Goal: Task Accomplishment & Management: Complete application form

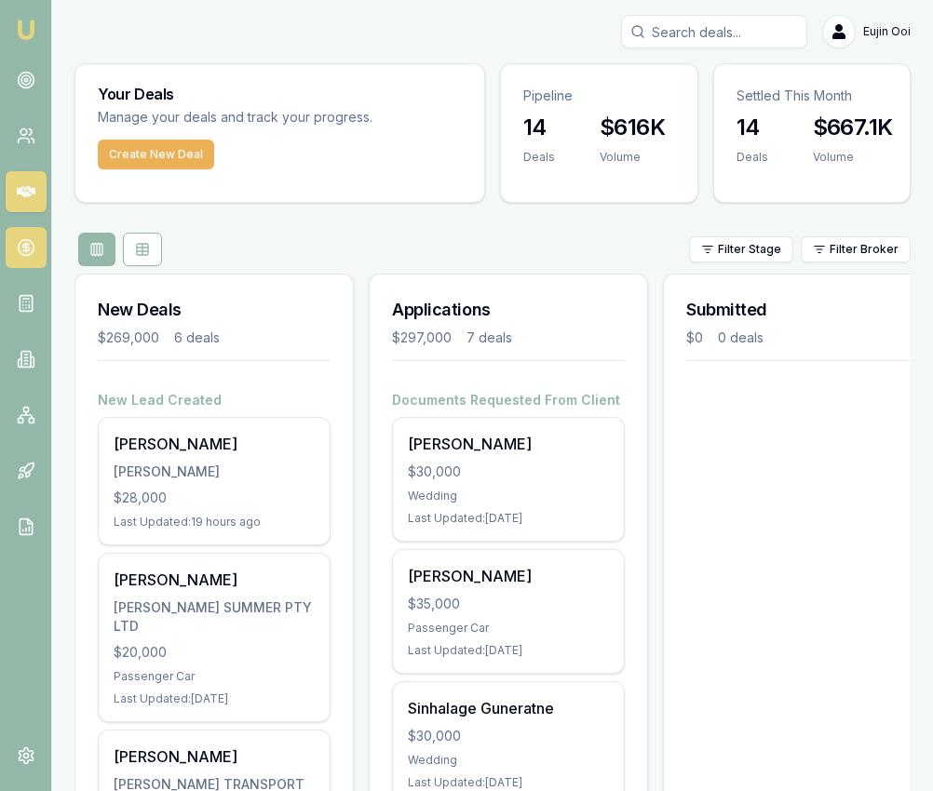
click at [17, 243] on icon at bounding box center [26, 247] width 19 height 19
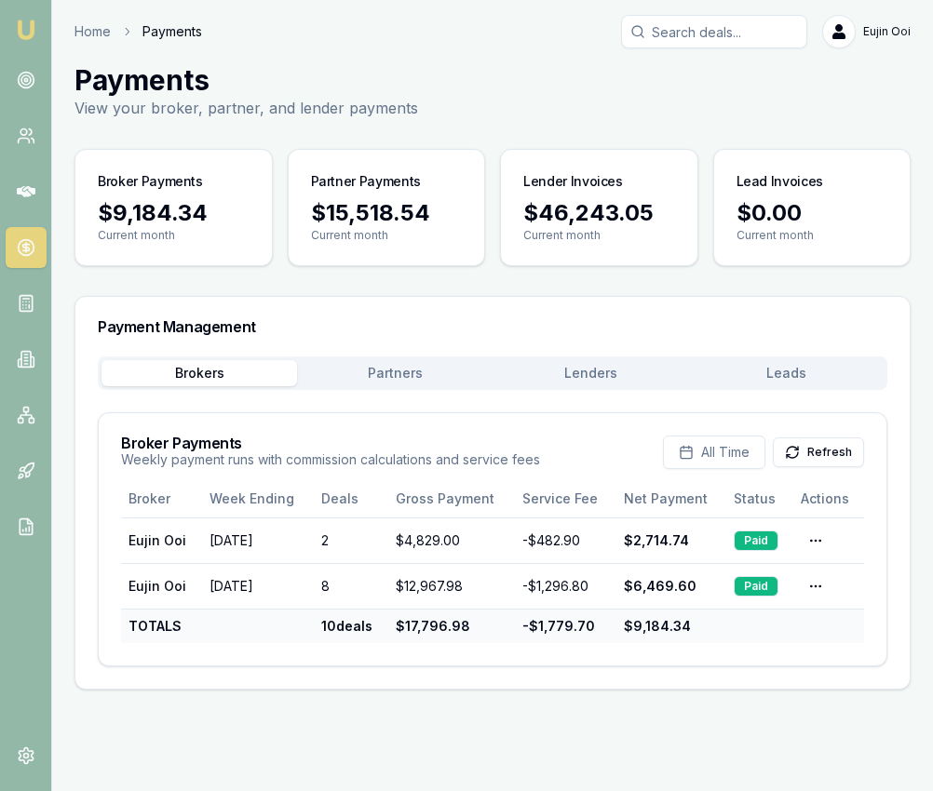
click at [583, 372] on button "Lenders" at bounding box center [589, 373] width 195 height 26
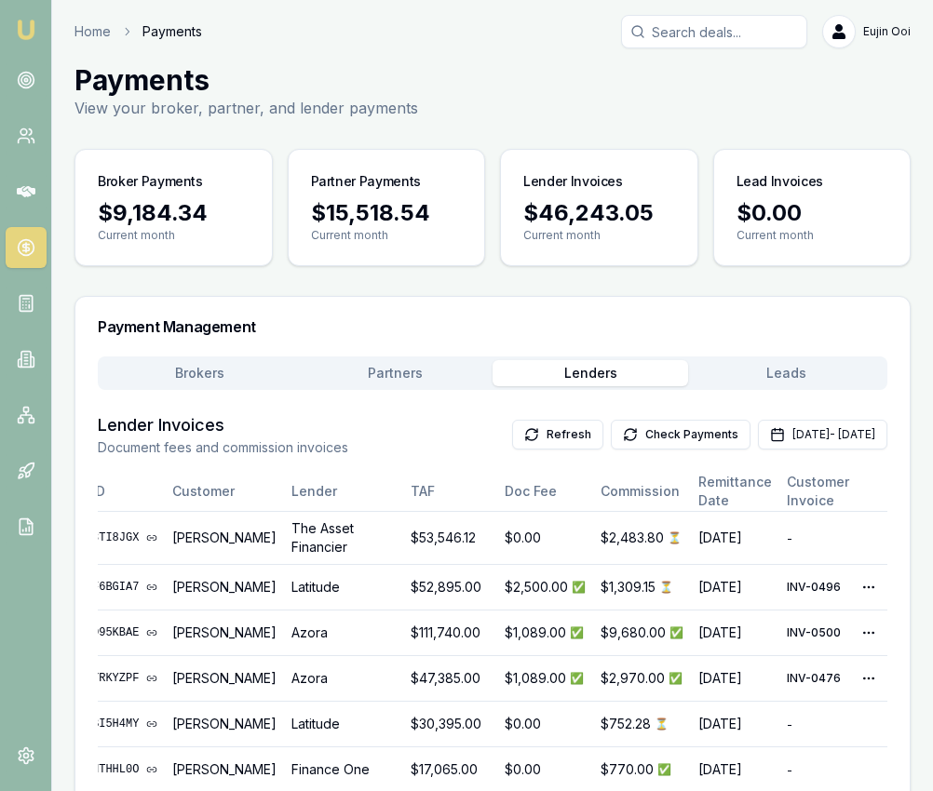
click at [405, 363] on button "Partners" at bounding box center [394, 373] width 195 height 26
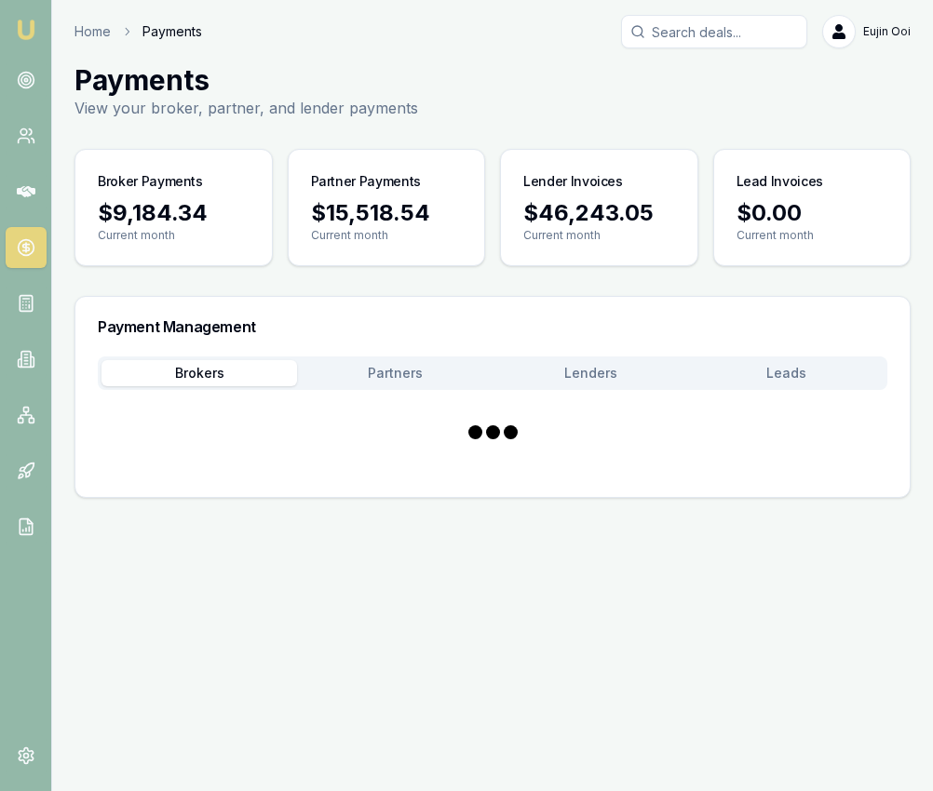
click at [214, 378] on button "Brokers" at bounding box center [198, 373] width 195 height 26
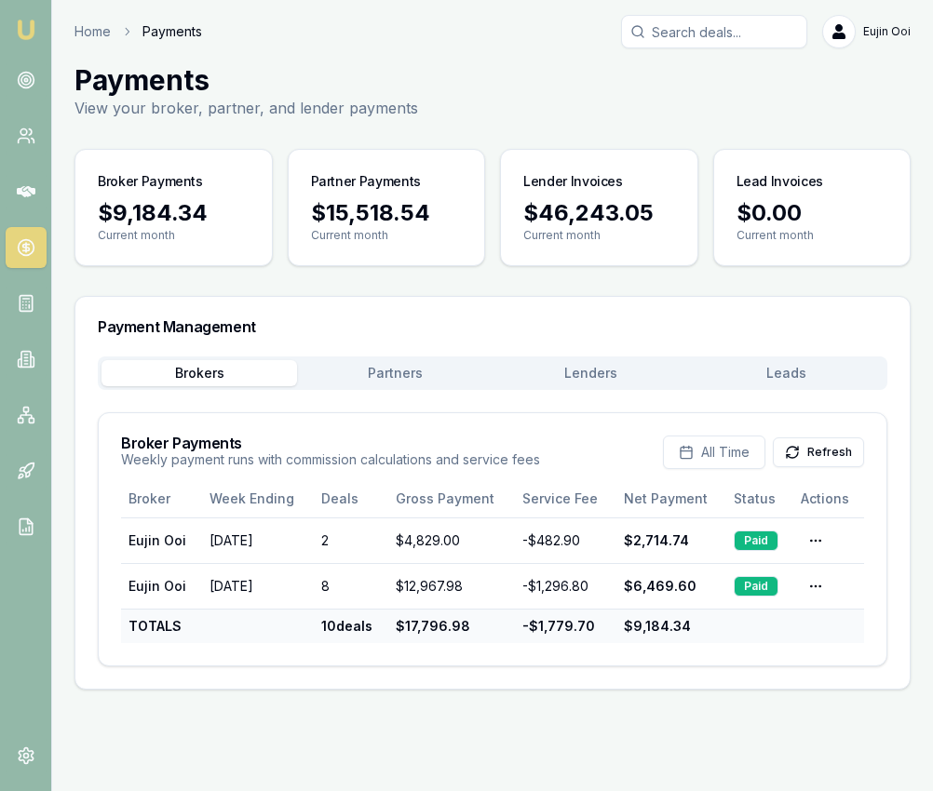
click at [23, 29] on img at bounding box center [26, 30] width 22 height 22
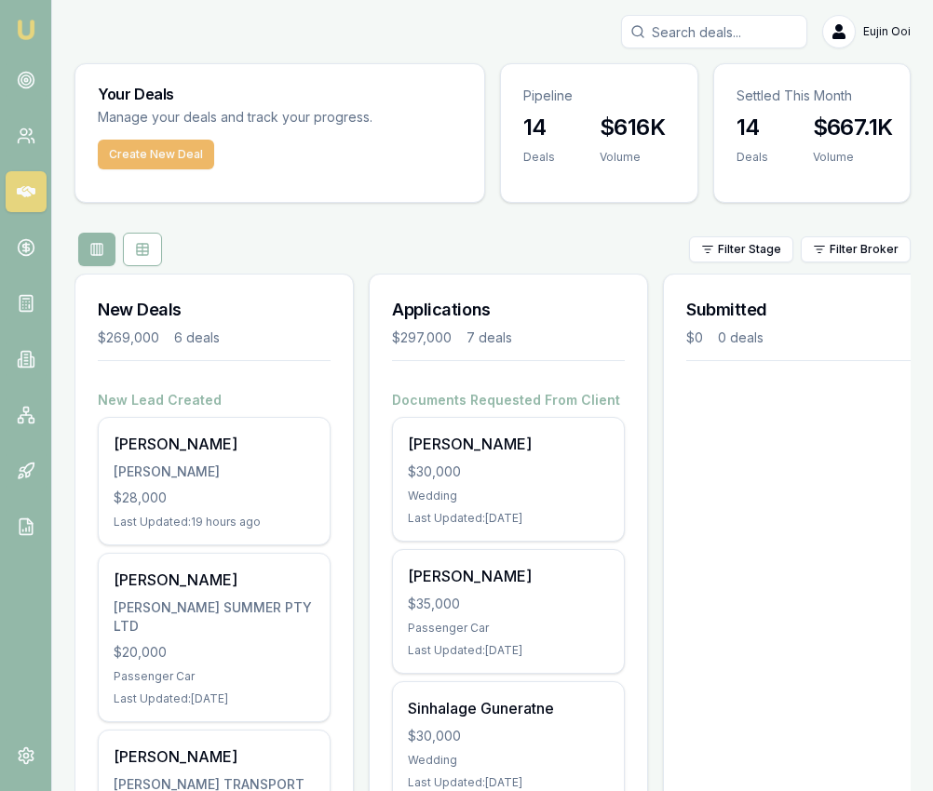
click at [138, 150] on button "Create New Deal" at bounding box center [156, 155] width 116 height 30
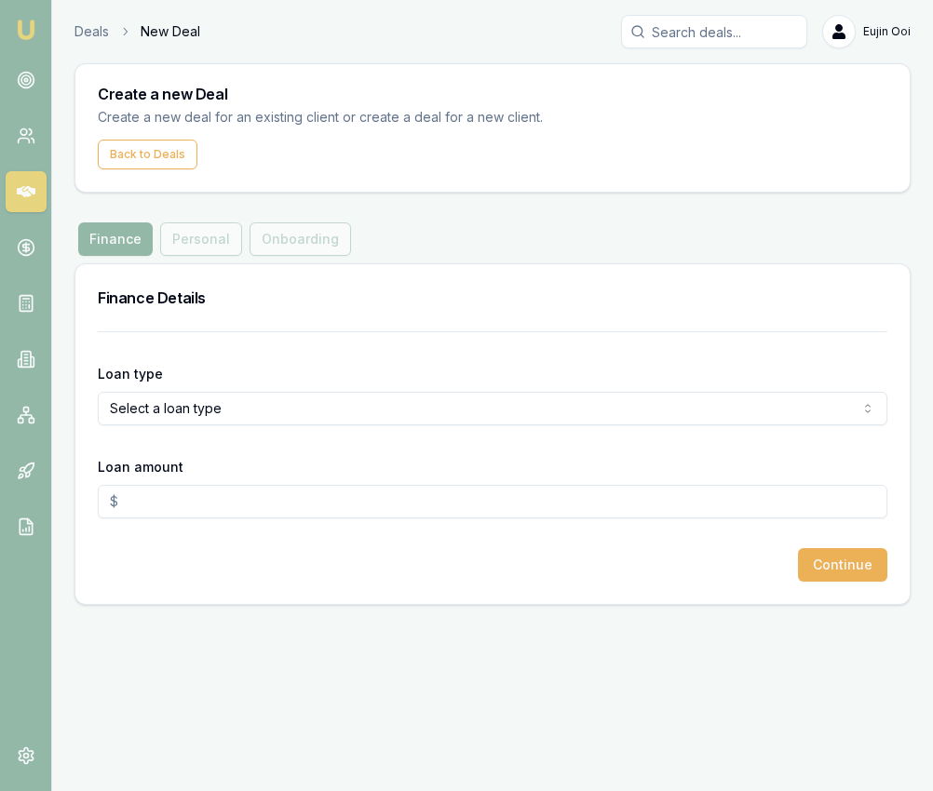
click at [286, 413] on html "Emu Broker Deals New Deal [PERSON_NAME] Toggle Menu Create a new Deal Create a …" at bounding box center [466, 395] width 933 height 791
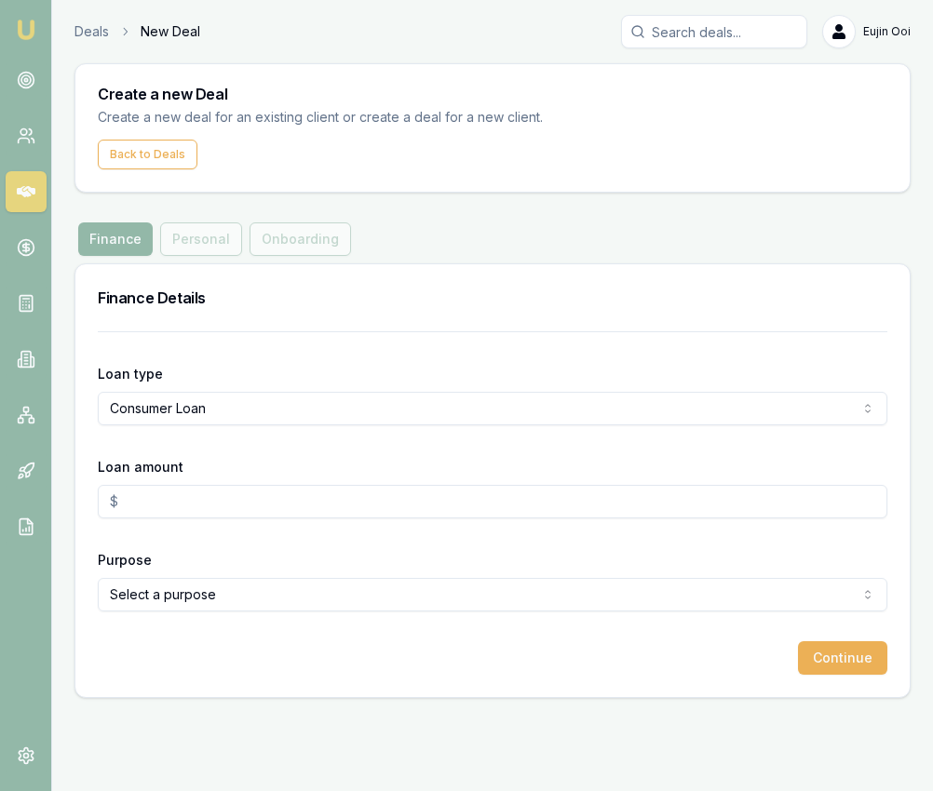
click at [227, 496] on input "Loan amount" at bounding box center [492, 502] width 789 height 34
type input "$20,000.00"
click at [281, 591] on html "Emu Broker Deals New Deal [PERSON_NAME] Toggle Menu Create a new Deal Create a …" at bounding box center [466, 395] width 933 height 791
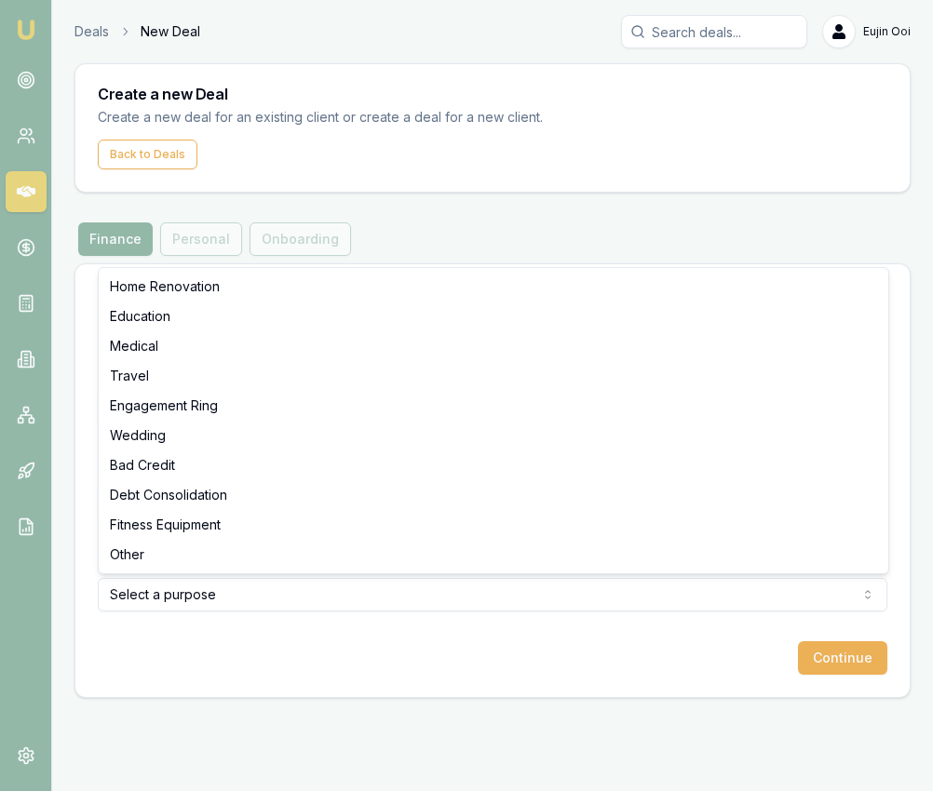
select select "MEDICAL"
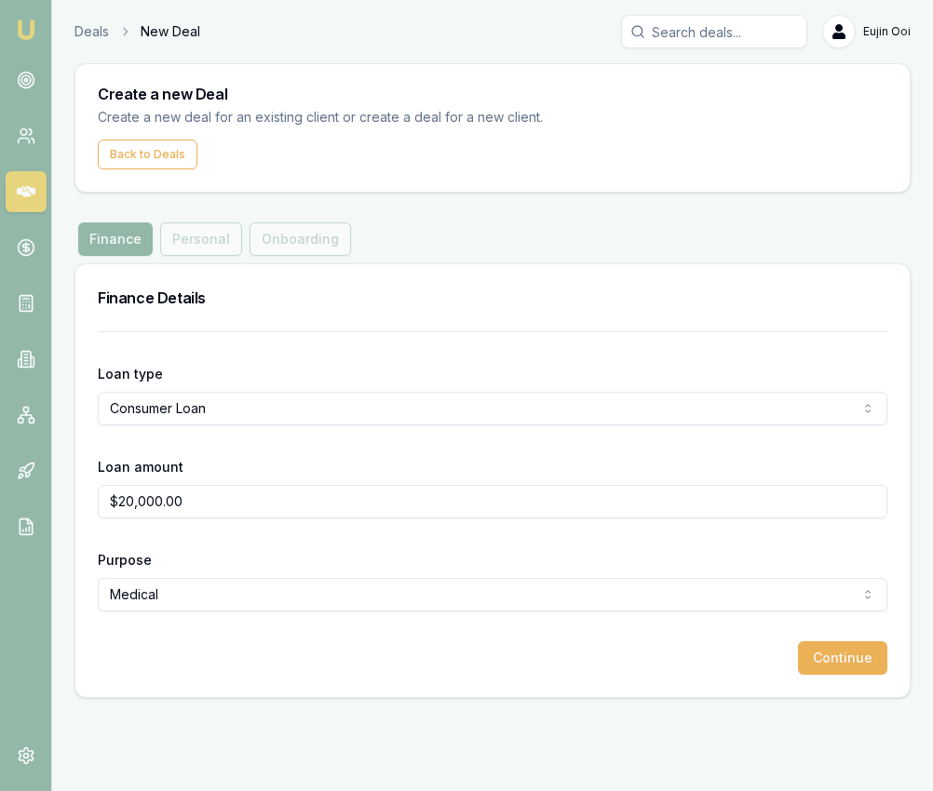
click at [840, 664] on button "Continue" at bounding box center [842, 658] width 89 height 34
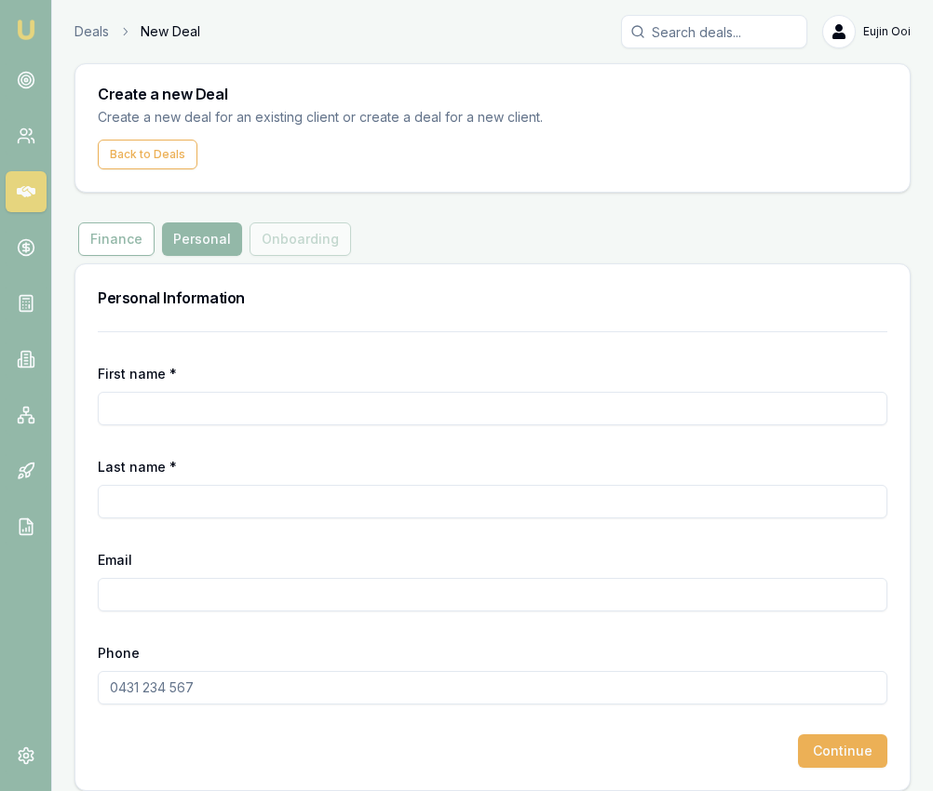
click at [380, 407] on input "First name *" at bounding box center [492, 409] width 789 height 34
type input "Noman"
type input "Tawakal"
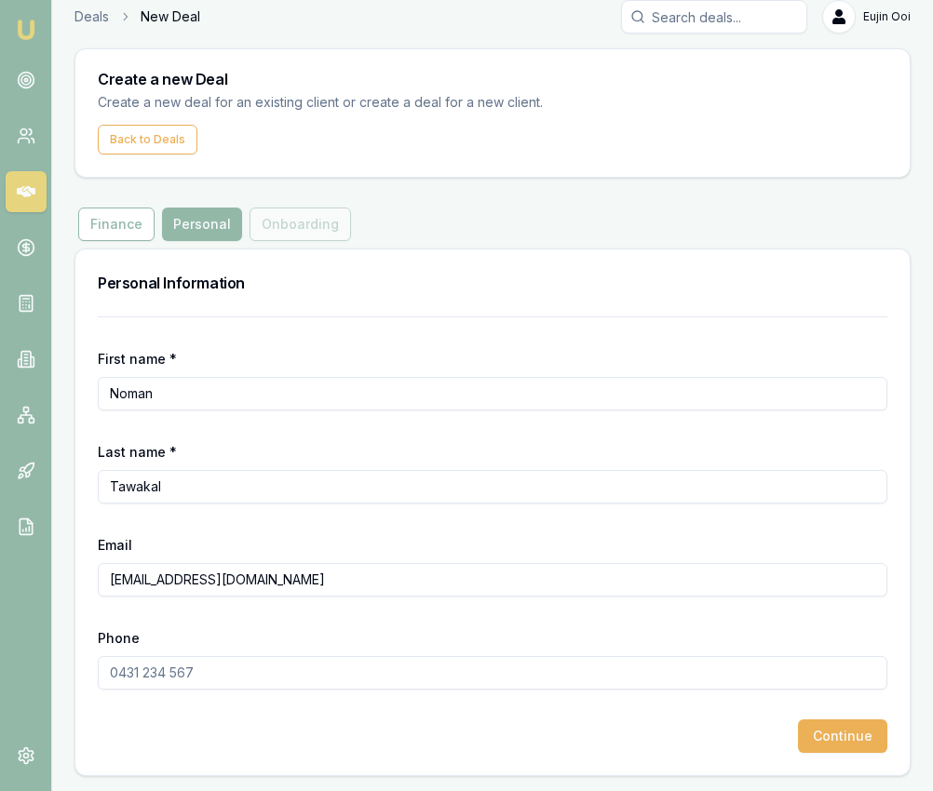
type input "[EMAIL_ADDRESS][DOMAIN_NAME]"
type input "0421 929 075"
click at [832, 730] on button "Continue" at bounding box center [842, 737] width 89 height 34
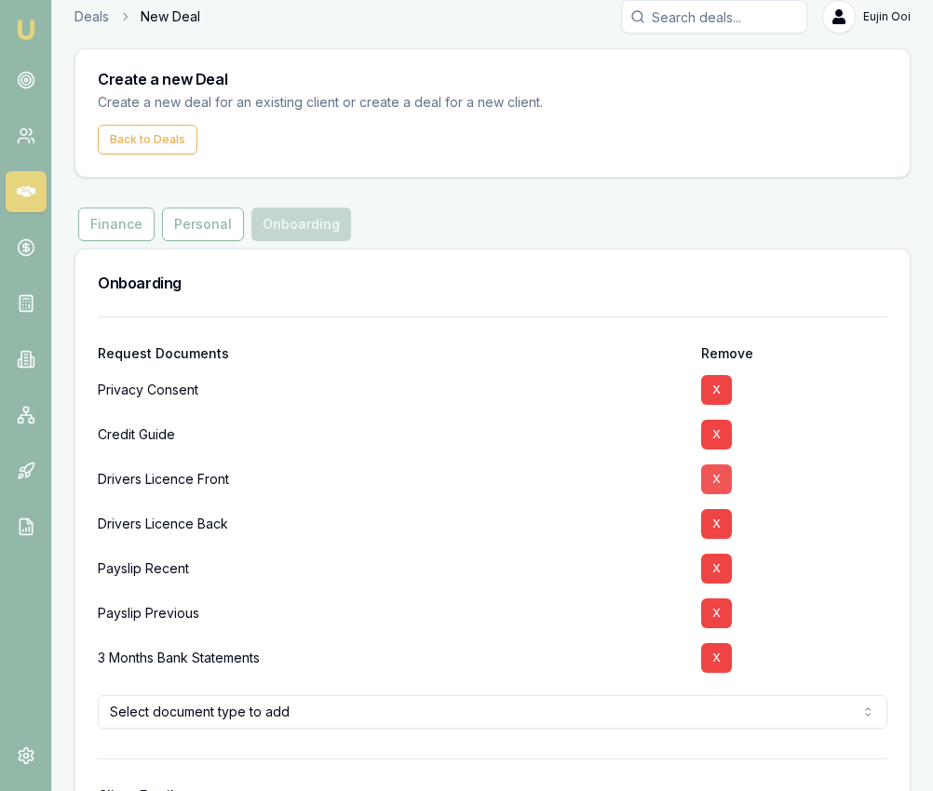
click at [714, 491] on button "X" at bounding box center [716, 480] width 31 height 30
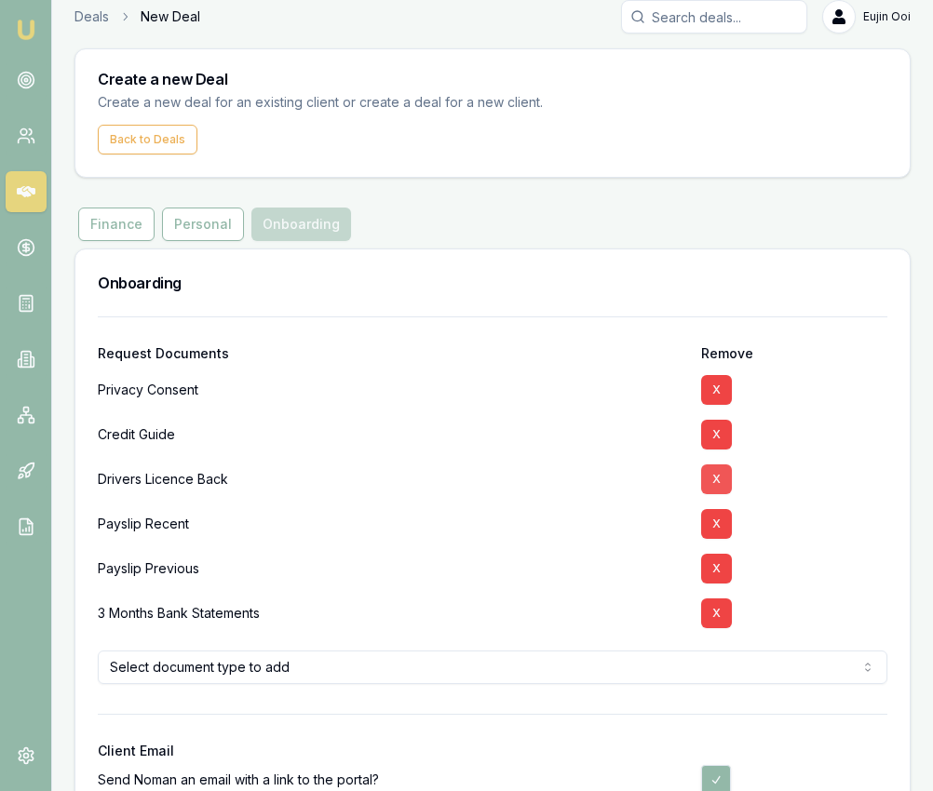
click at [714, 491] on button "X" at bounding box center [716, 480] width 31 height 30
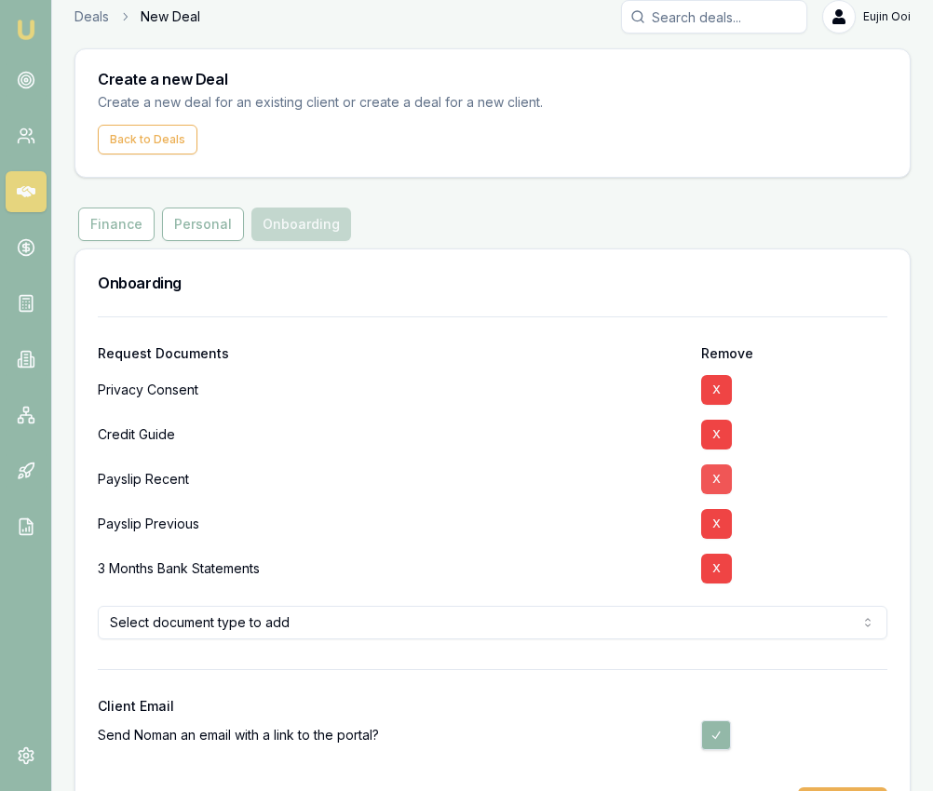
click at [714, 491] on button "X" at bounding box center [716, 480] width 31 height 30
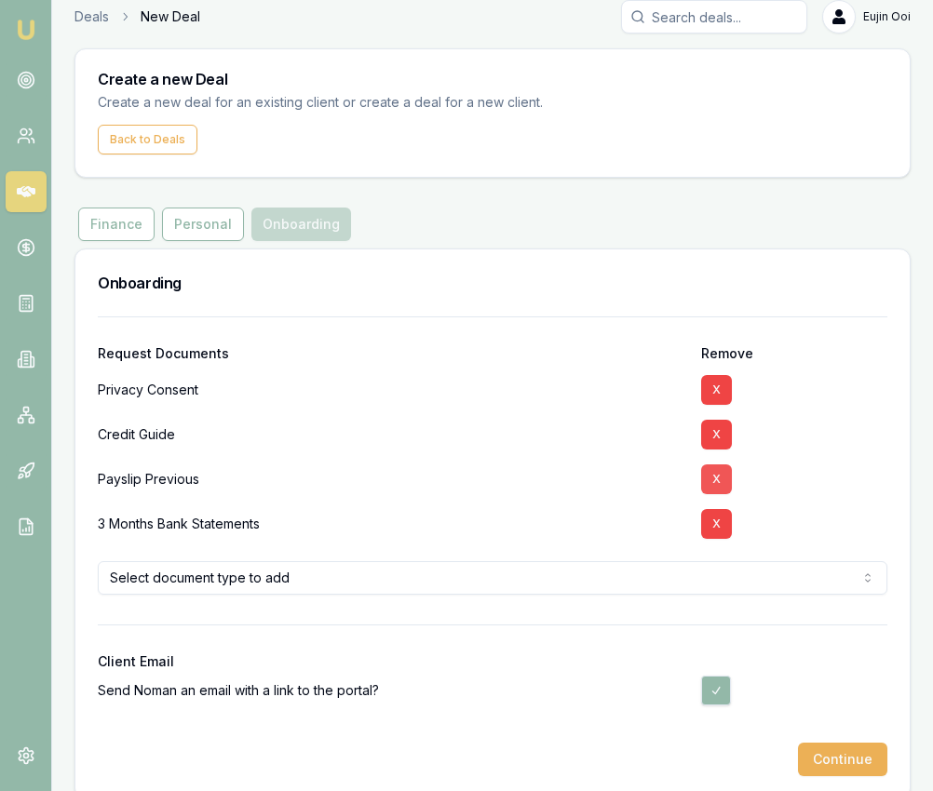
click at [714, 491] on button "X" at bounding box center [716, 480] width 31 height 30
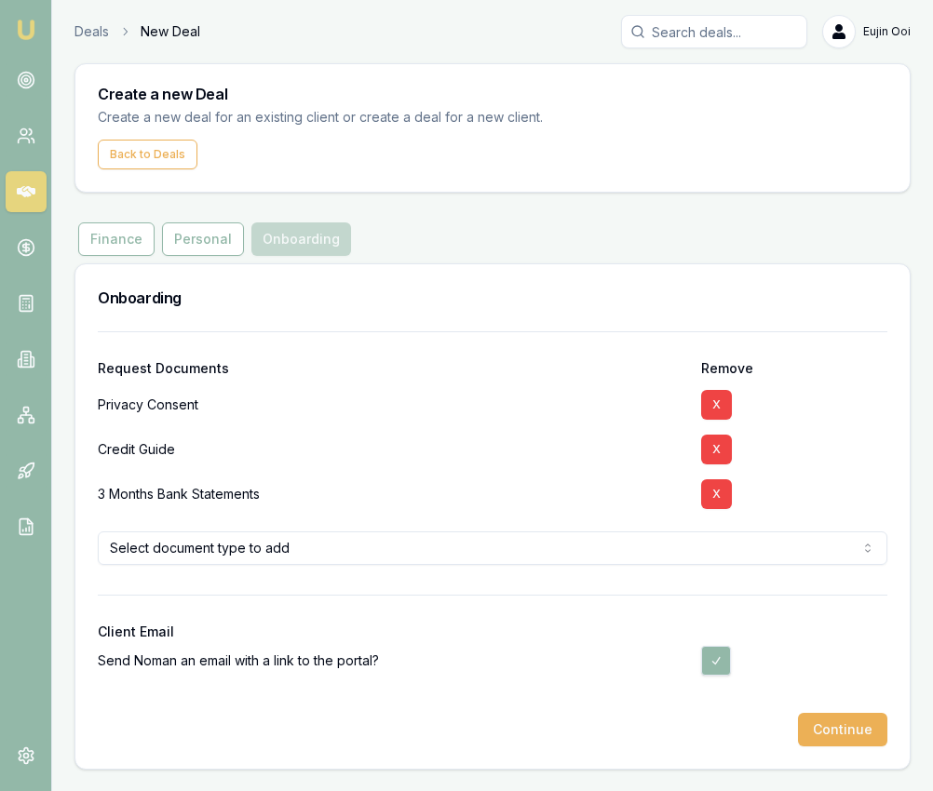
click at [714, 491] on button "X" at bounding box center [716, 494] width 31 height 30
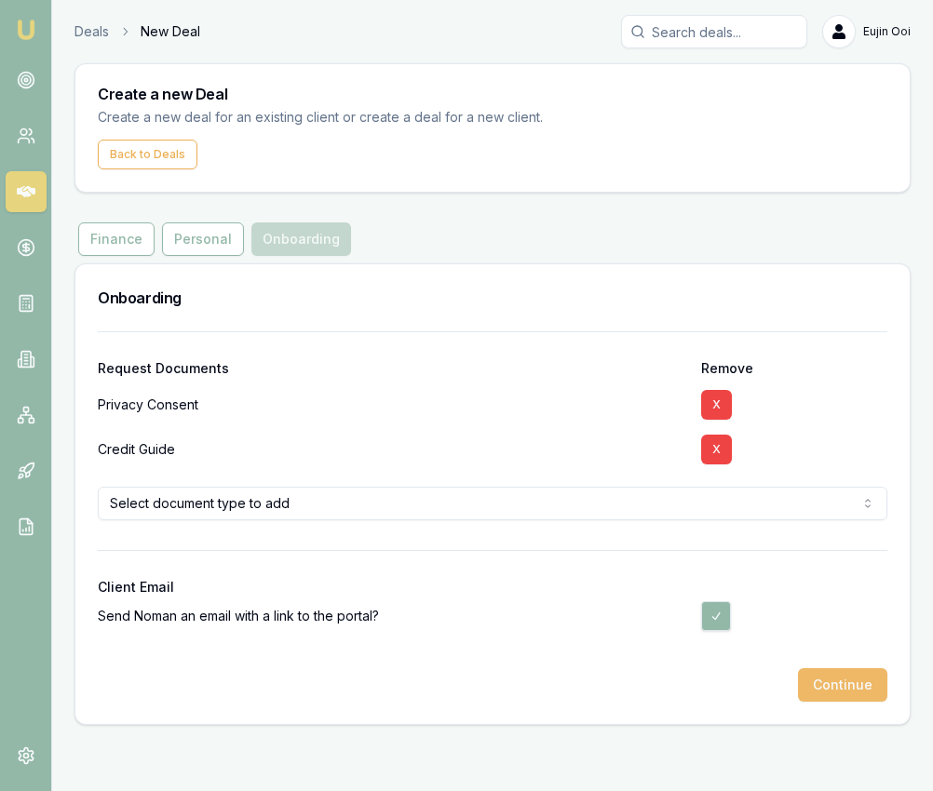
click at [847, 688] on button "Continue" at bounding box center [842, 685] width 89 height 34
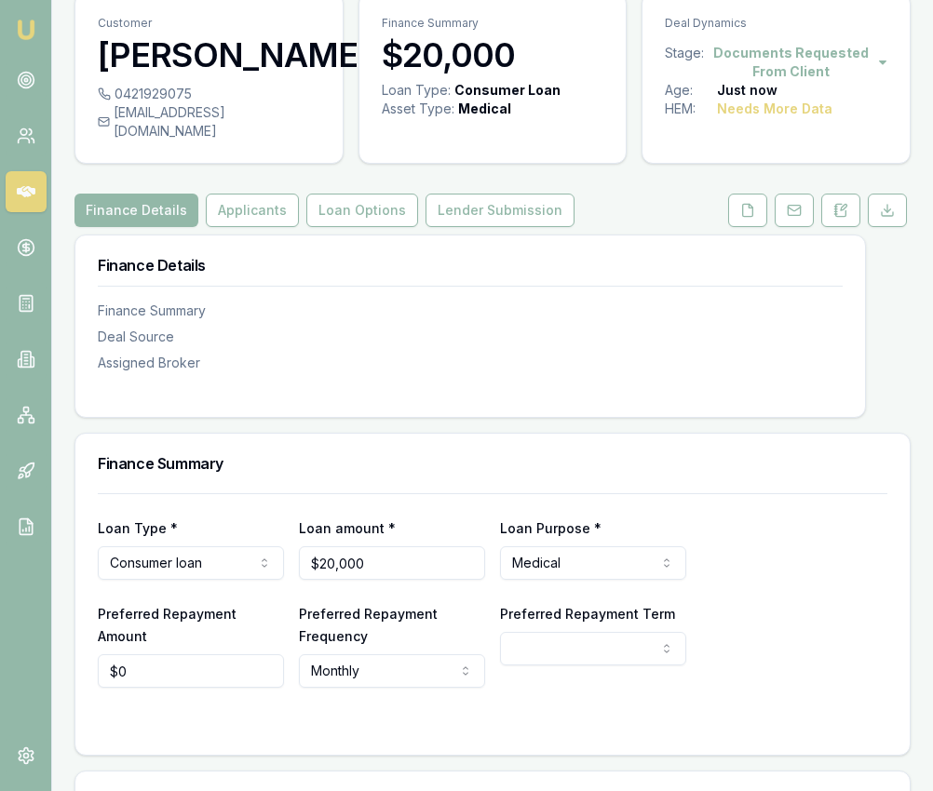
scroll to position [98, 0]
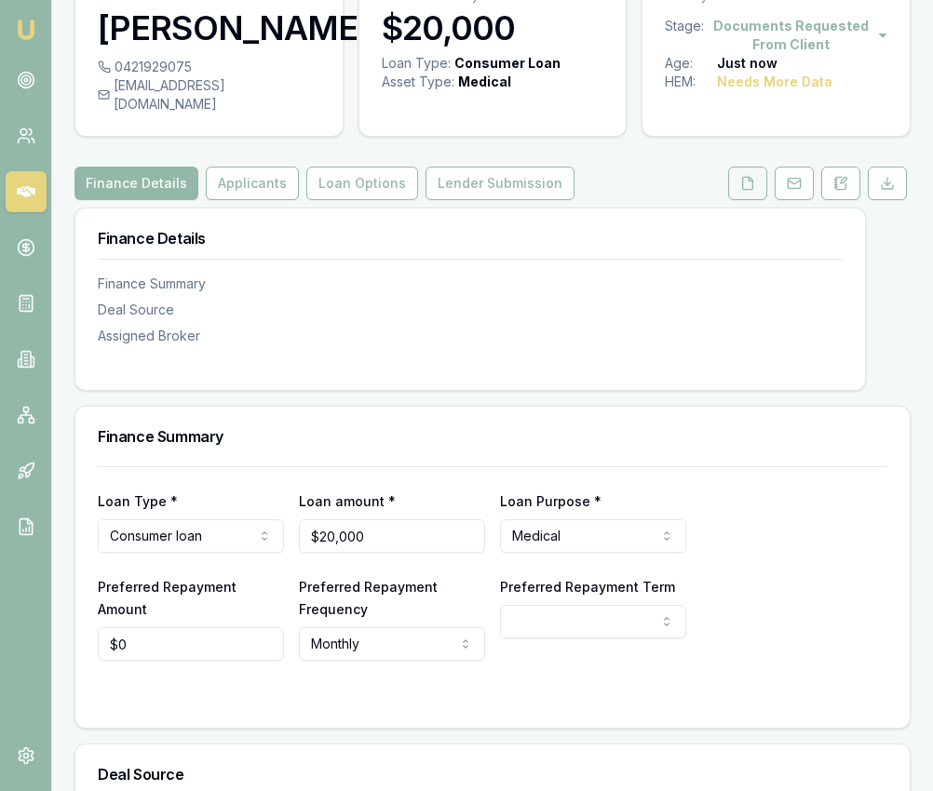
click at [743, 200] on button at bounding box center [747, 184] width 39 height 34
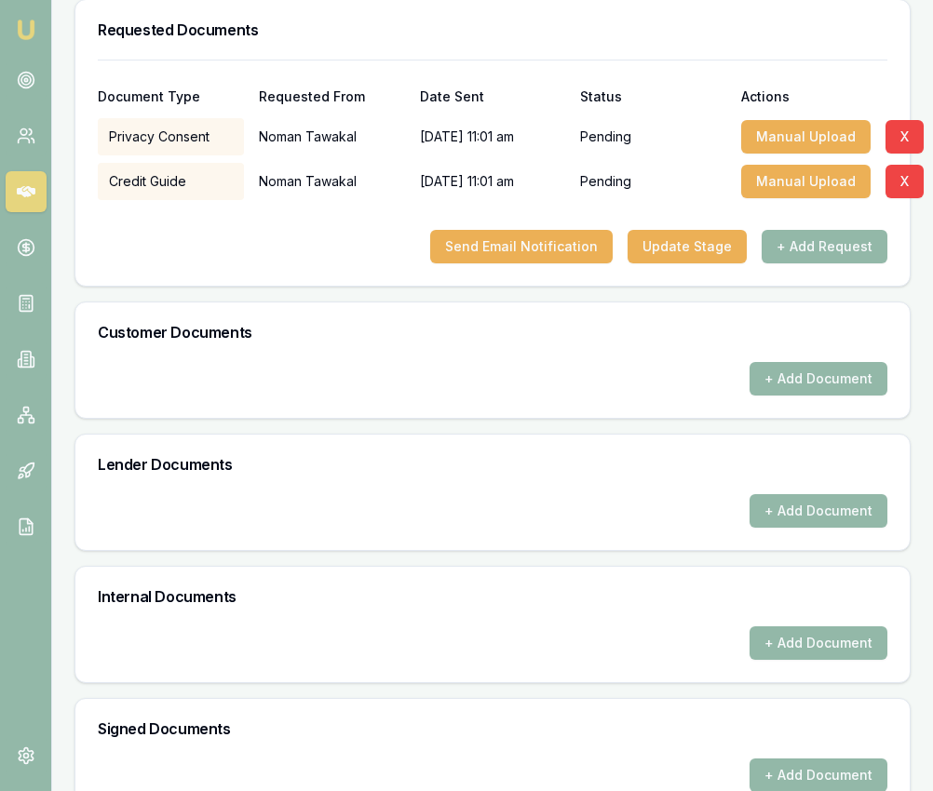
scroll to position [633, 0]
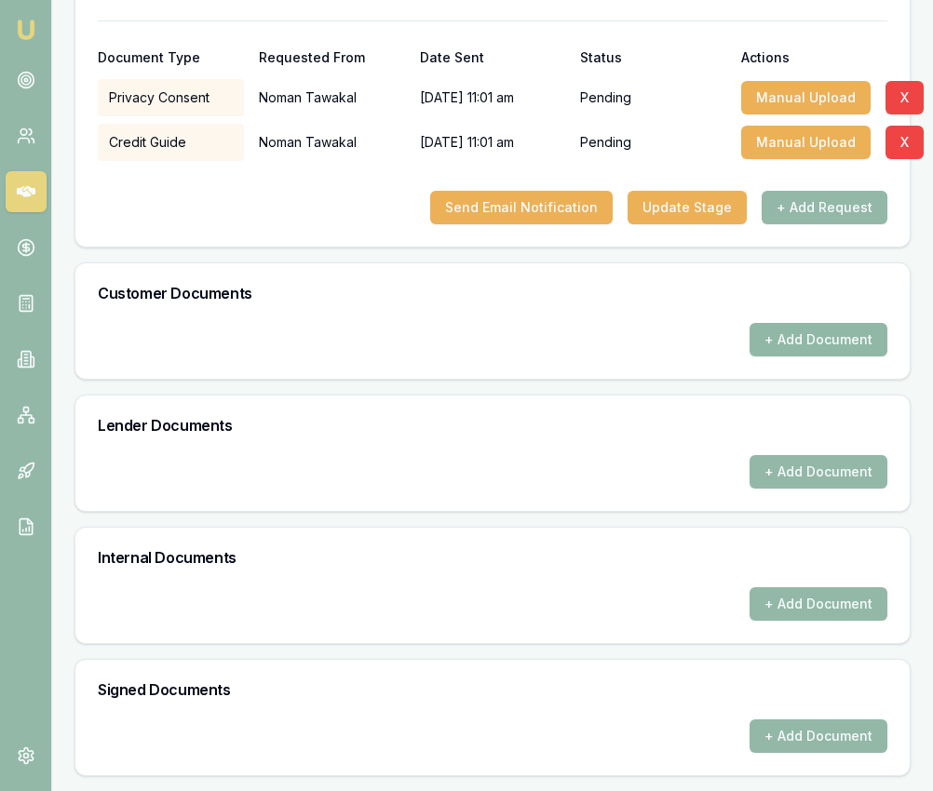
click at [823, 355] on button "+ Add Document" at bounding box center [818, 340] width 138 height 34
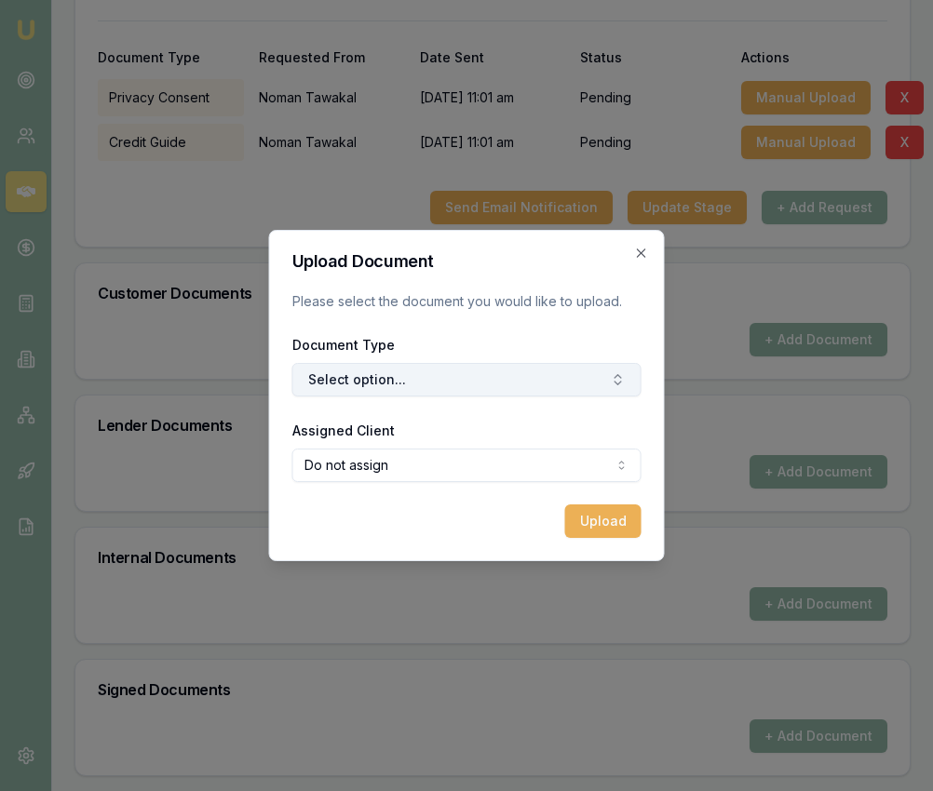
click at [571, 388] on button "Select option..." at bounding box center [466, 380] width 349 height 34
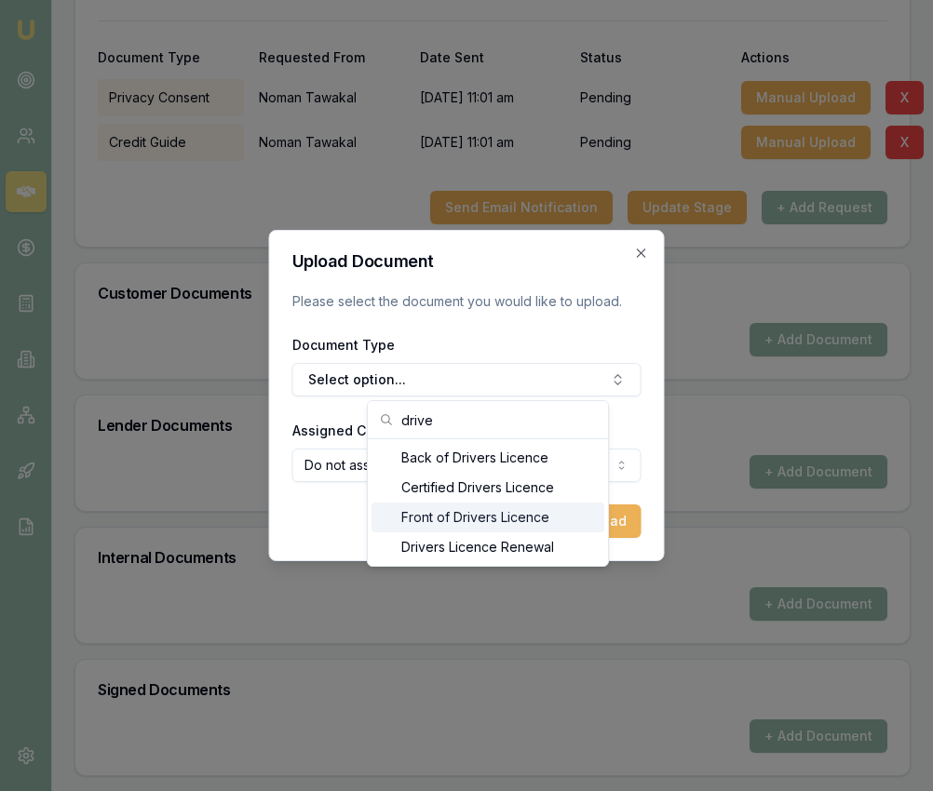
type input "drive"
click at [522, 512] on div "Front of Drivers Licence" at bounding box center [487, 518] width 233 height 30
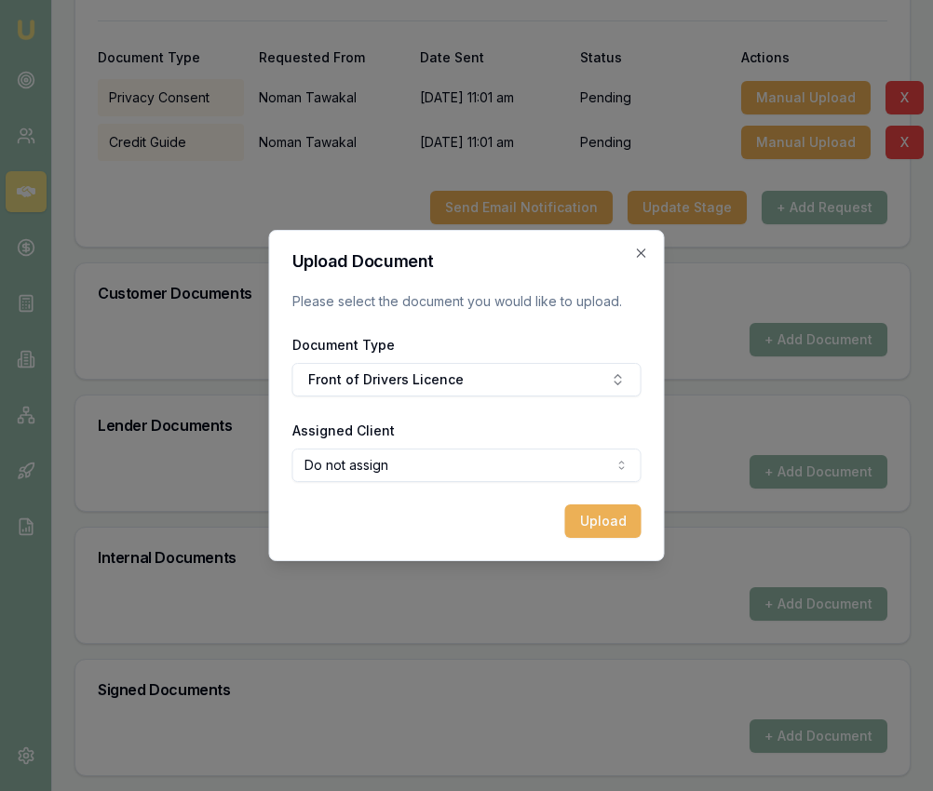
select select "U-KIMMCMBQ71"
click at [584, 522] on button "Upload" at bounding box center [603, 522] width 76 height 34
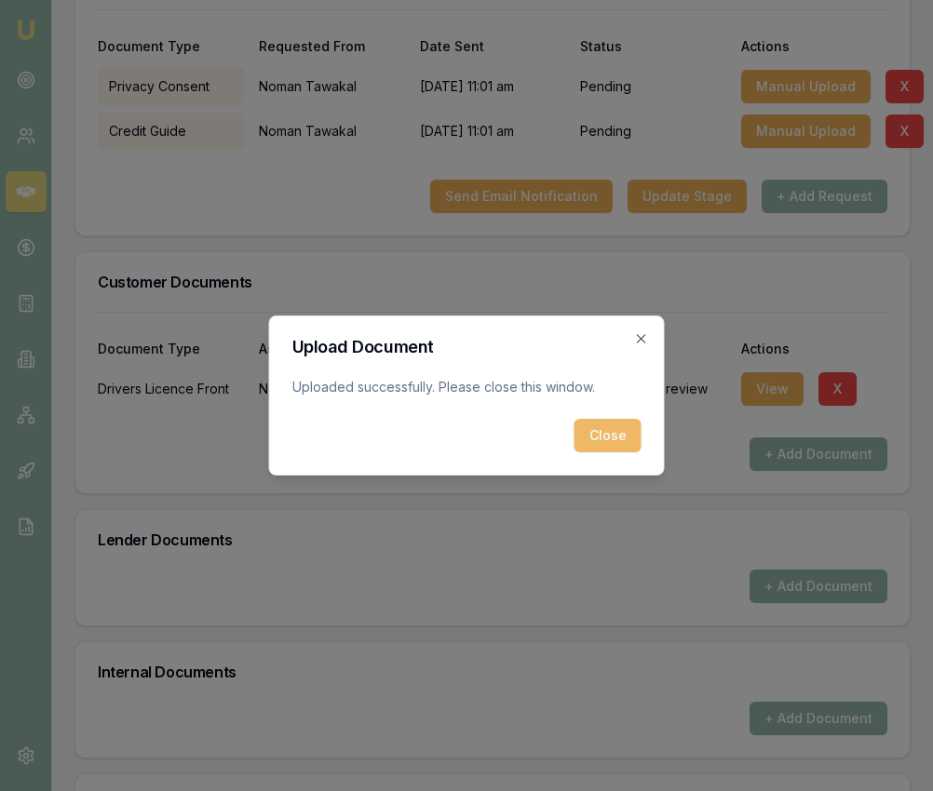
click at [597, 445] on button "Close" at bounding box center [607, 436] width 67 height 34
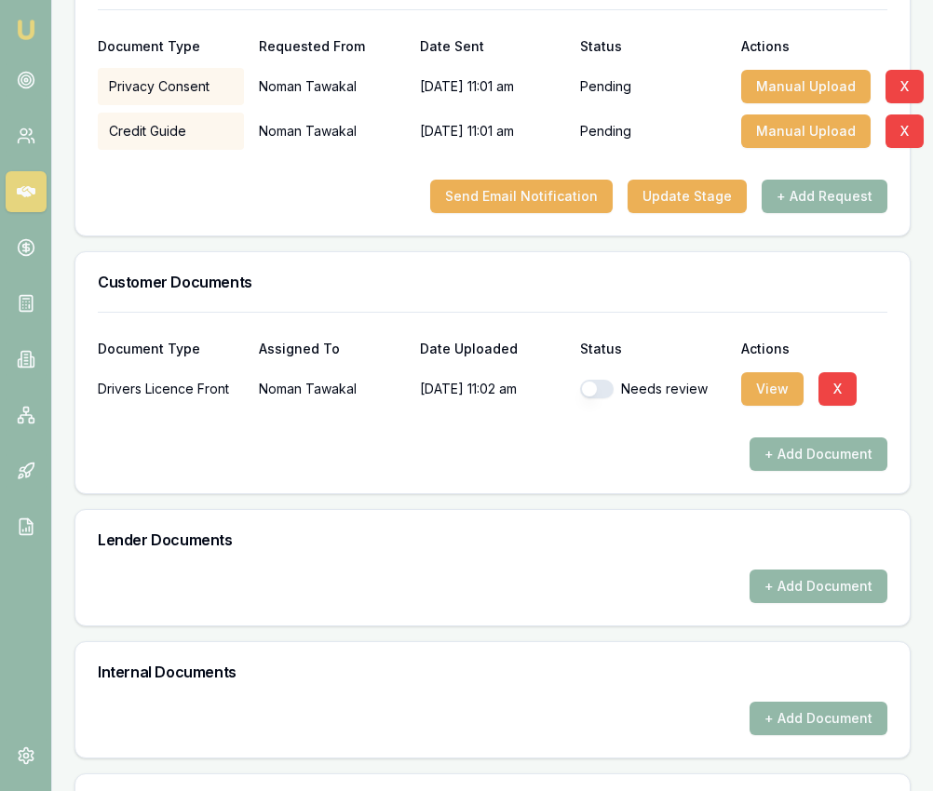
click at [580, 389] on div "Needs review" at bounding box center [653, 389] width 146 height 37
click at [592, 398] on button "button" at bounding box center [597, 389] width 34 height 19
checkbox input "true"
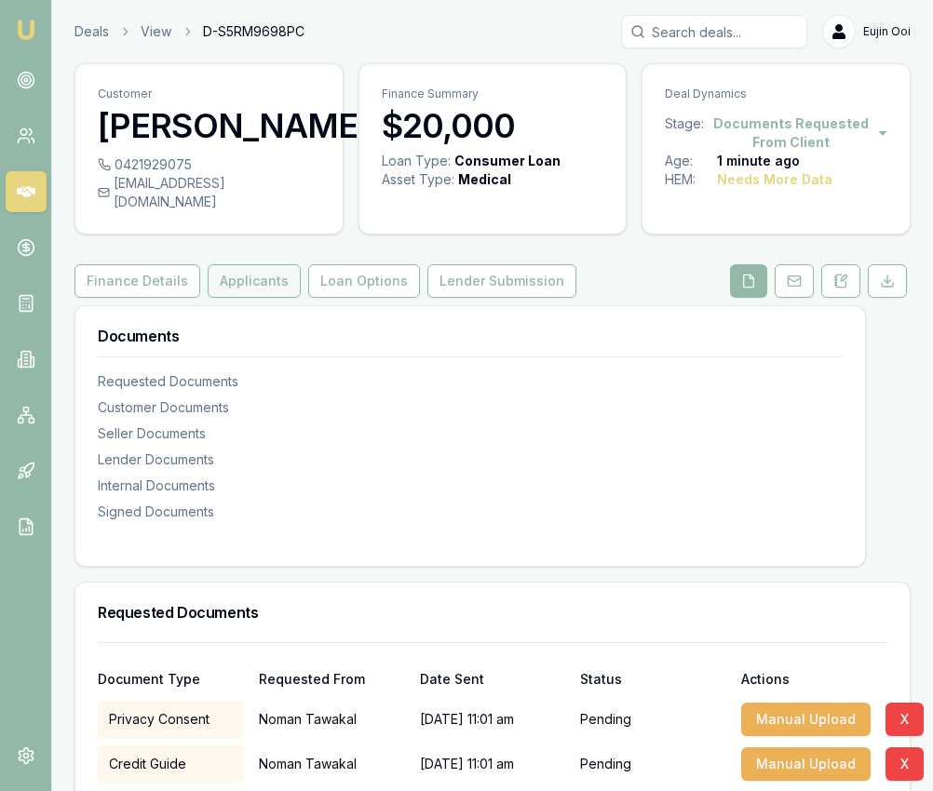
click at [252, 298] on button "Applicants" at bounding box center [254, 281] width 93 height 34
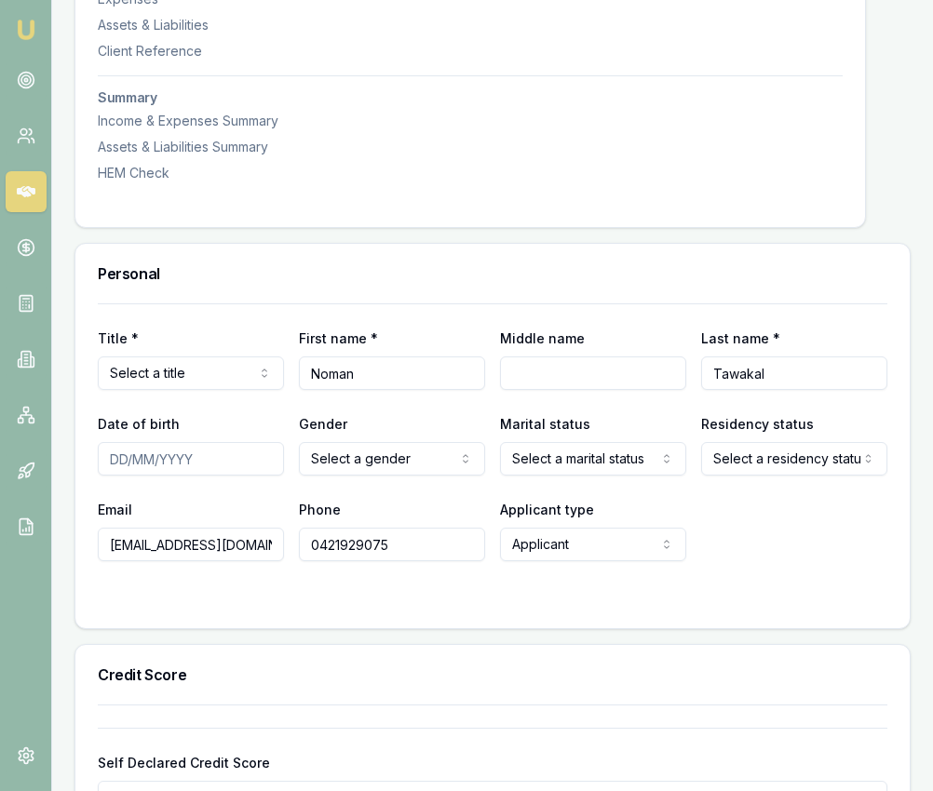
scroll to position [679, 0]
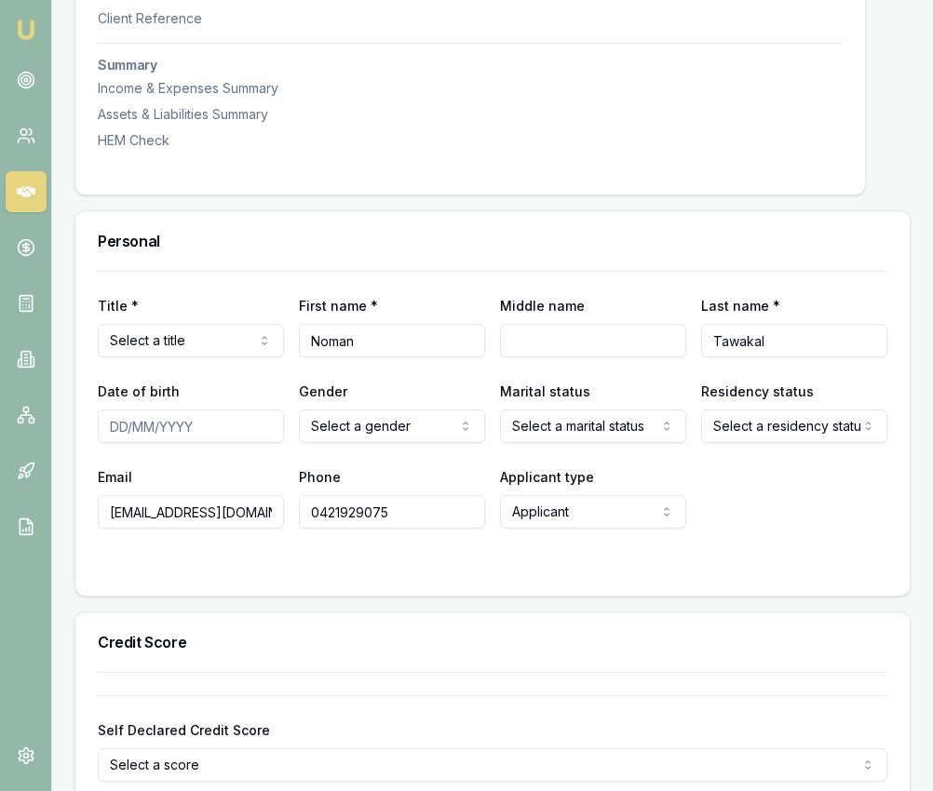
click at [124, 443] on input "Date of birth" at bounding box center [191, 427] width 186 height 34
type input "[DATE]"
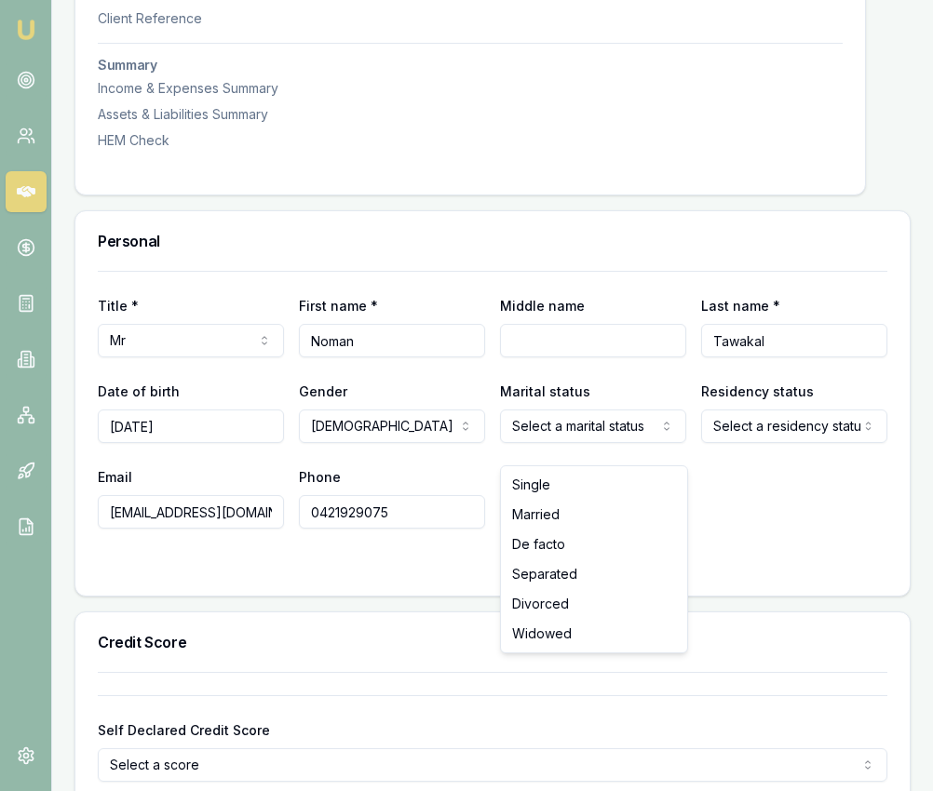
drag, startPoint x: 551, startPoint y: 483, endPoint x: 603, endPoint y: 479, distance: 52.3
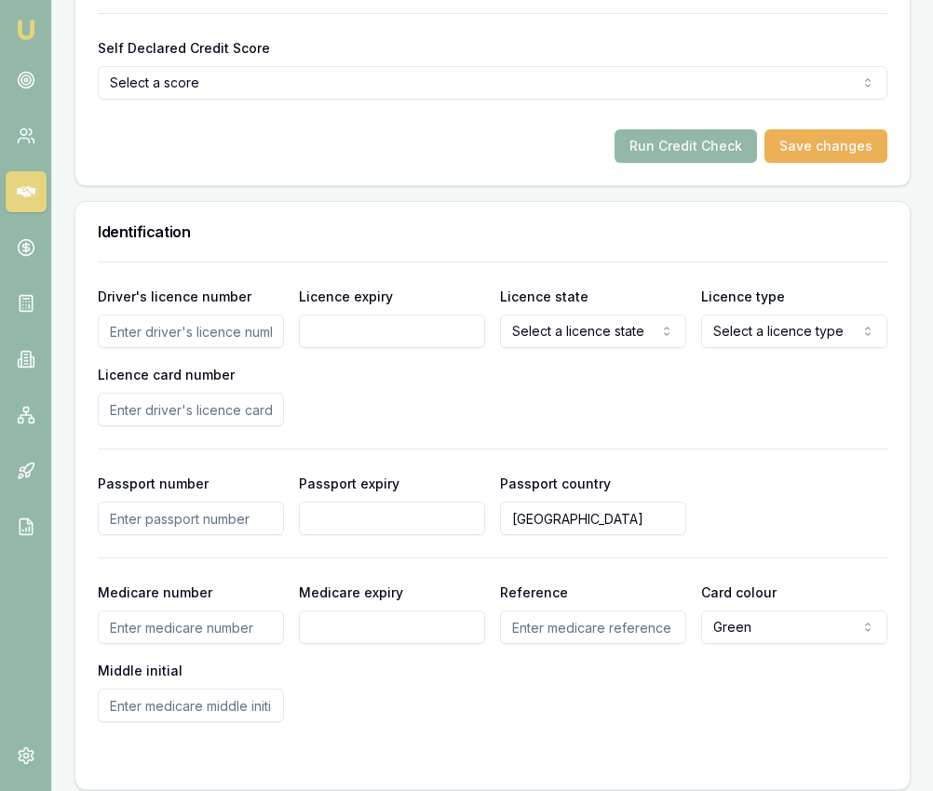
scroll to position [1365, 0]
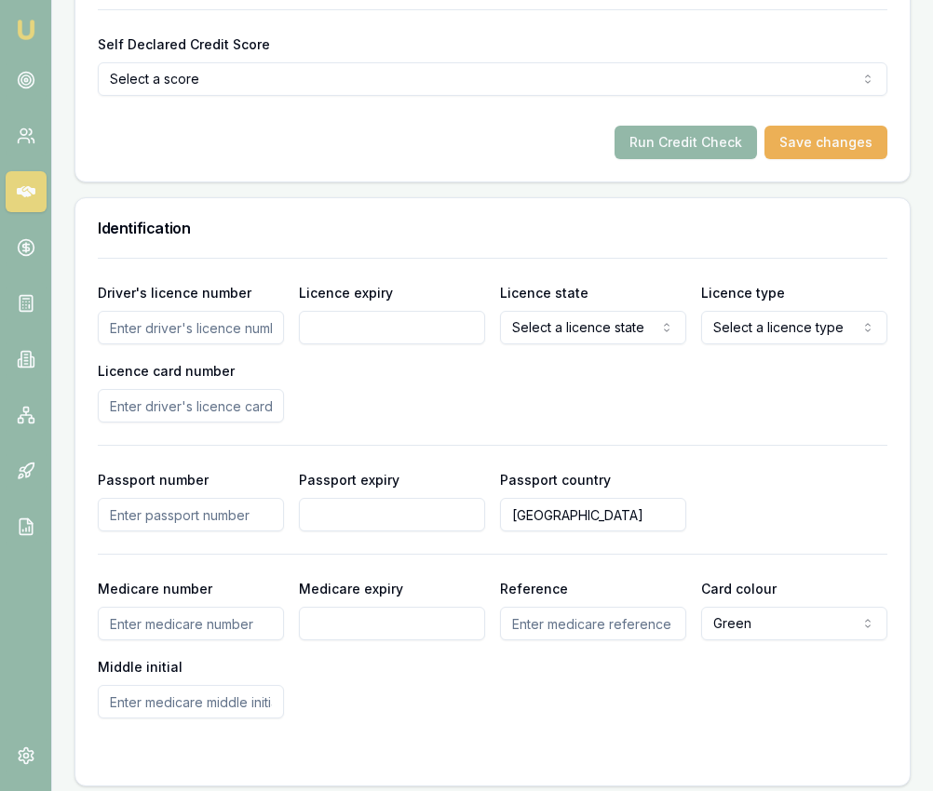
click at [214, 344] on input "Driver's licence number" at bounding box center [191, 328] width 186 height 34
type input "23576399"
click at [448, 338] on input "Licence expiry" at bounding box center [392, 328] width 186 height 34
type input "[DATE]"
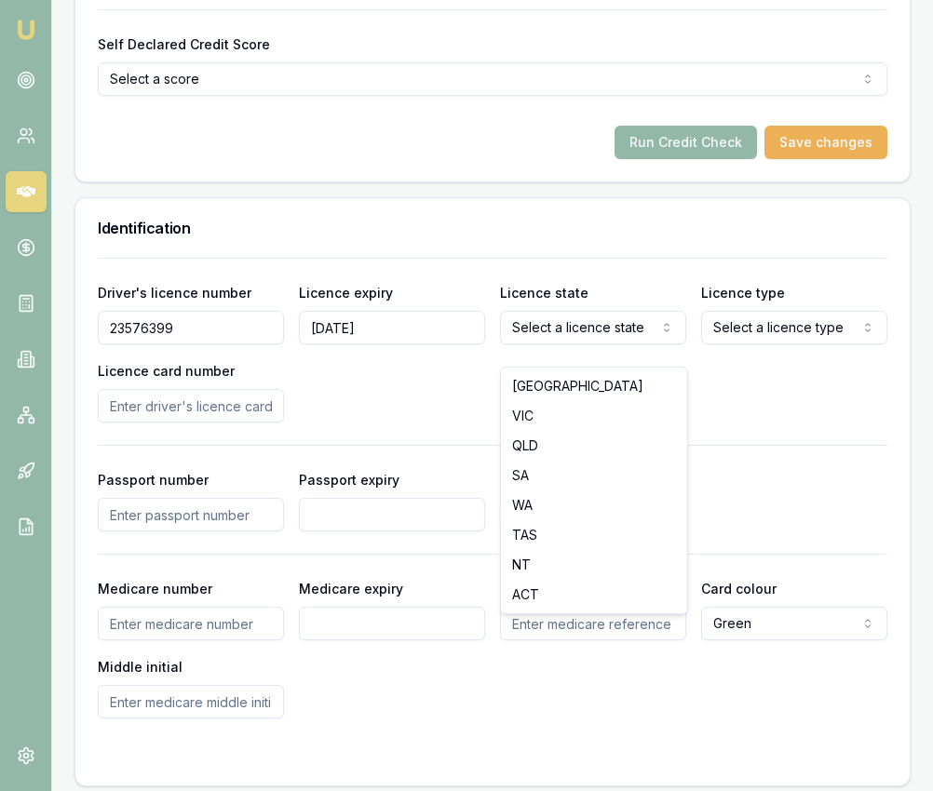
drag, startPoint x: 563, startPoint y: 395, endPoint x: 597, endPoint y: 381, distance: 36.3
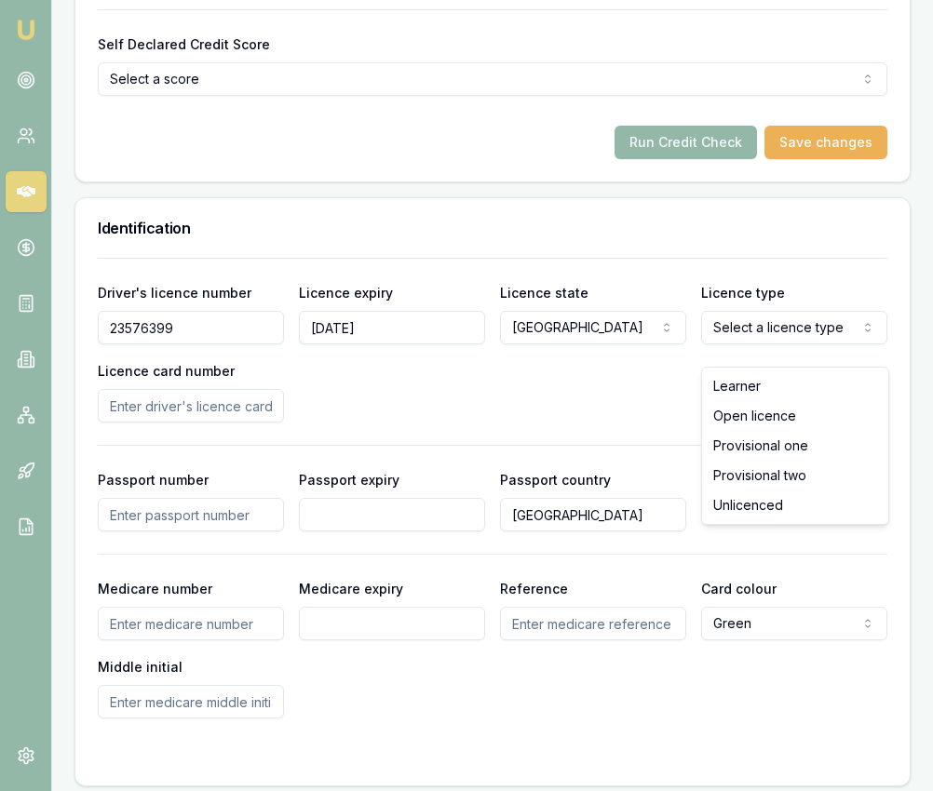
select select "OPEN_LICENCE"
click at [231, 423] on input "Licence card number" at bounding box center [191, 406] width 186 height 34
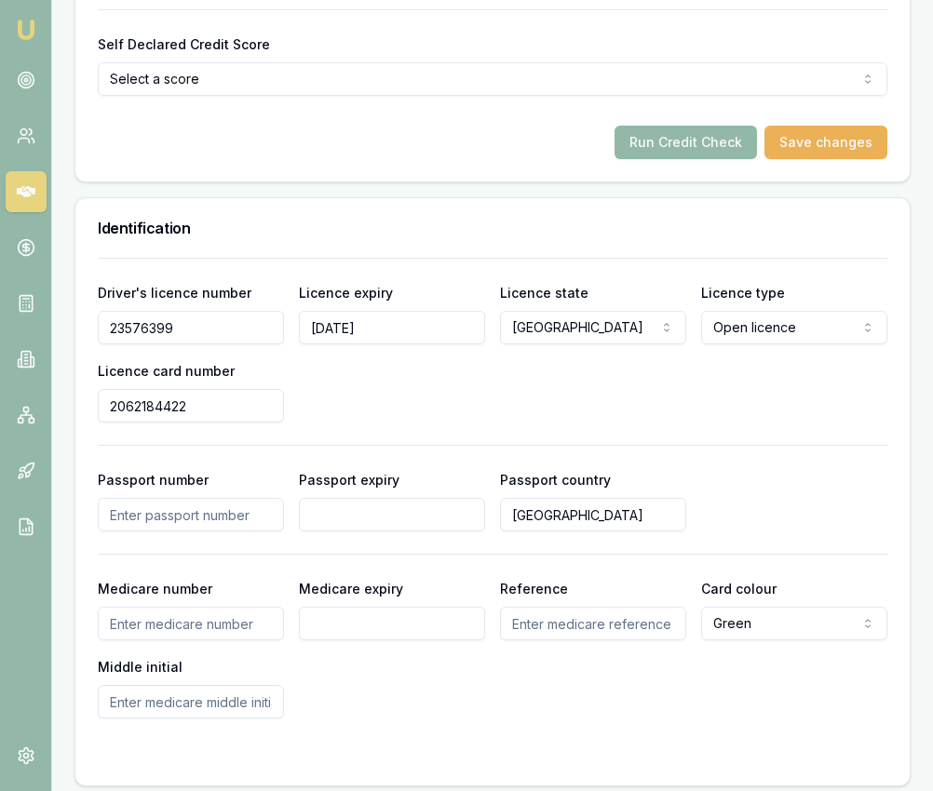
type input "2062184422"
click at [451, 421] on div "Driver's licence number [DRIVERS_LICENSE_NUMBER] Licence expiry [DATE] Licence …" at bounding box center [492, 352] width 789 height 142
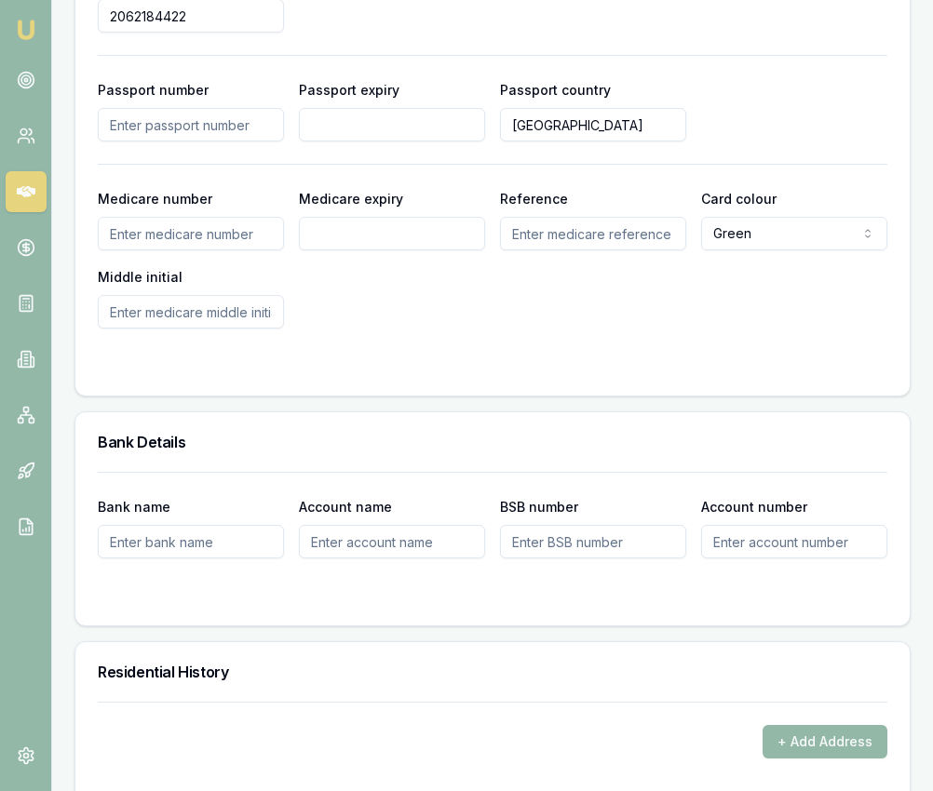
scroll to position [1879, 0]
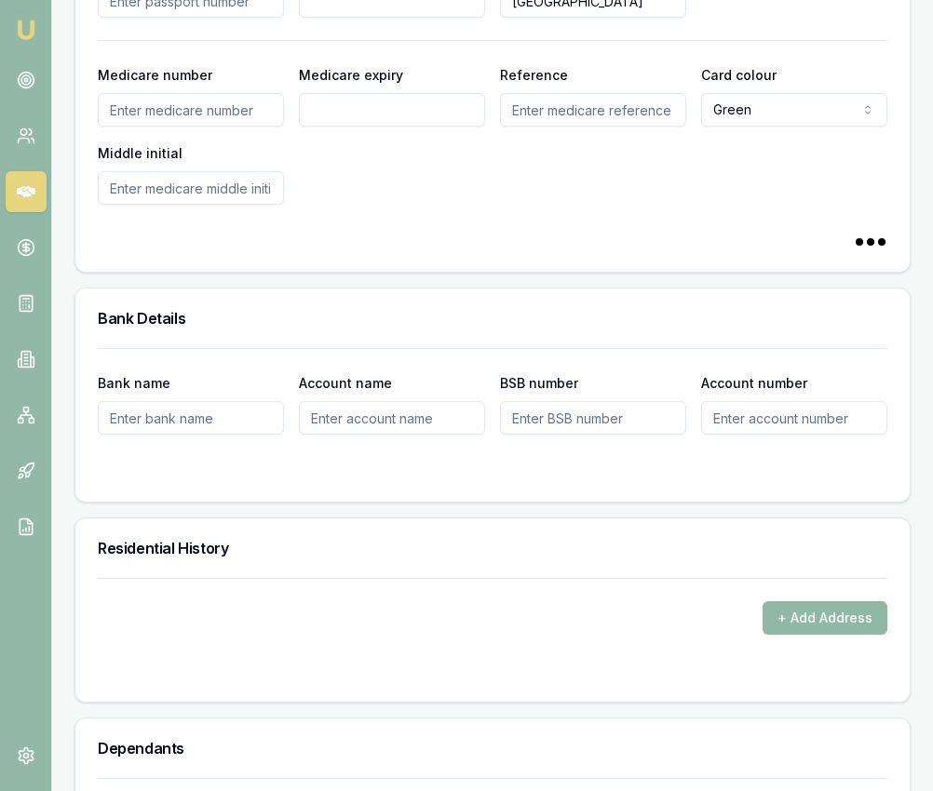
click at [782, 635] on button "+ Add Address" at bounding box center [824, 618] width 125 height 34
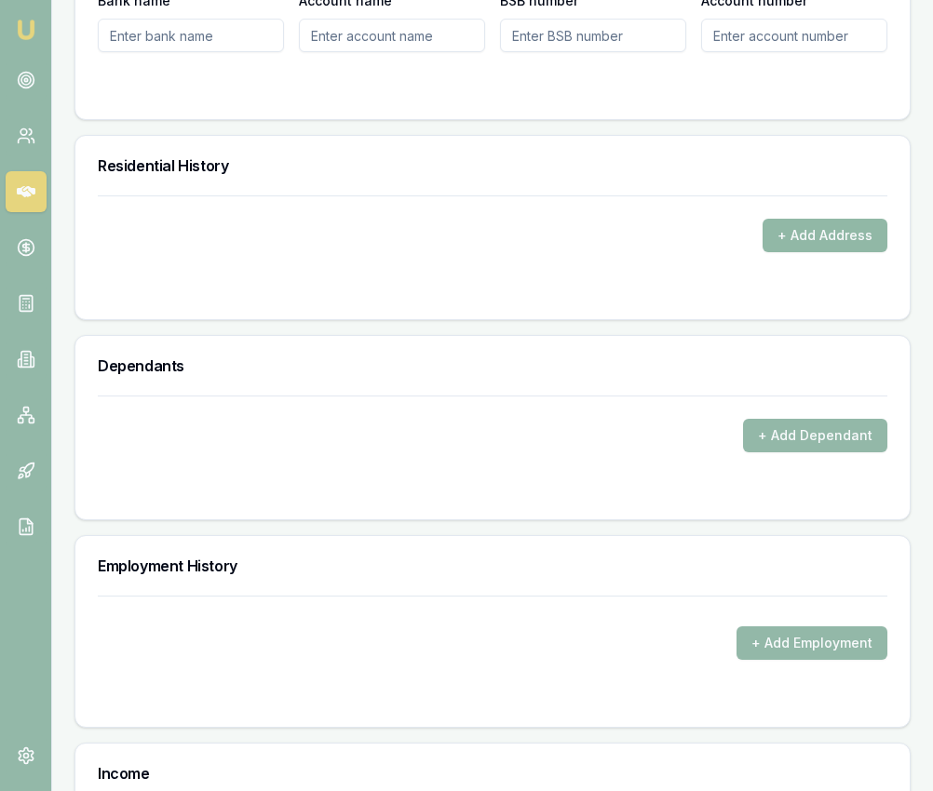
scroll to position [2283, 0]
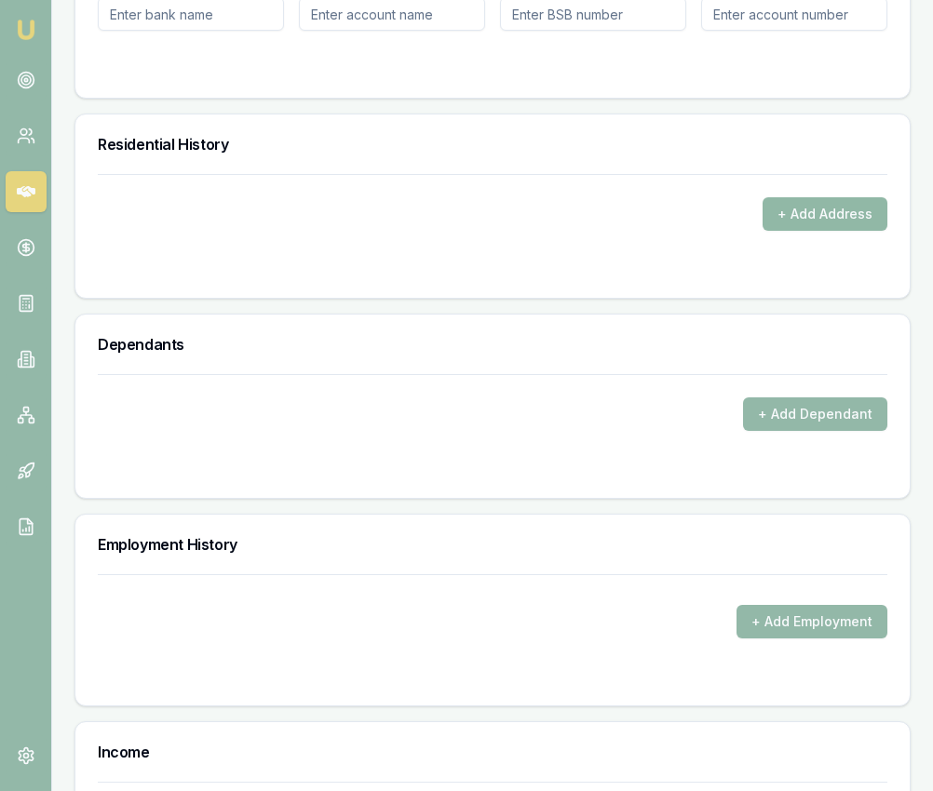
click at [847, 231] on button "+ Add Address" at bounding box center [824, 214] width 125 height 34
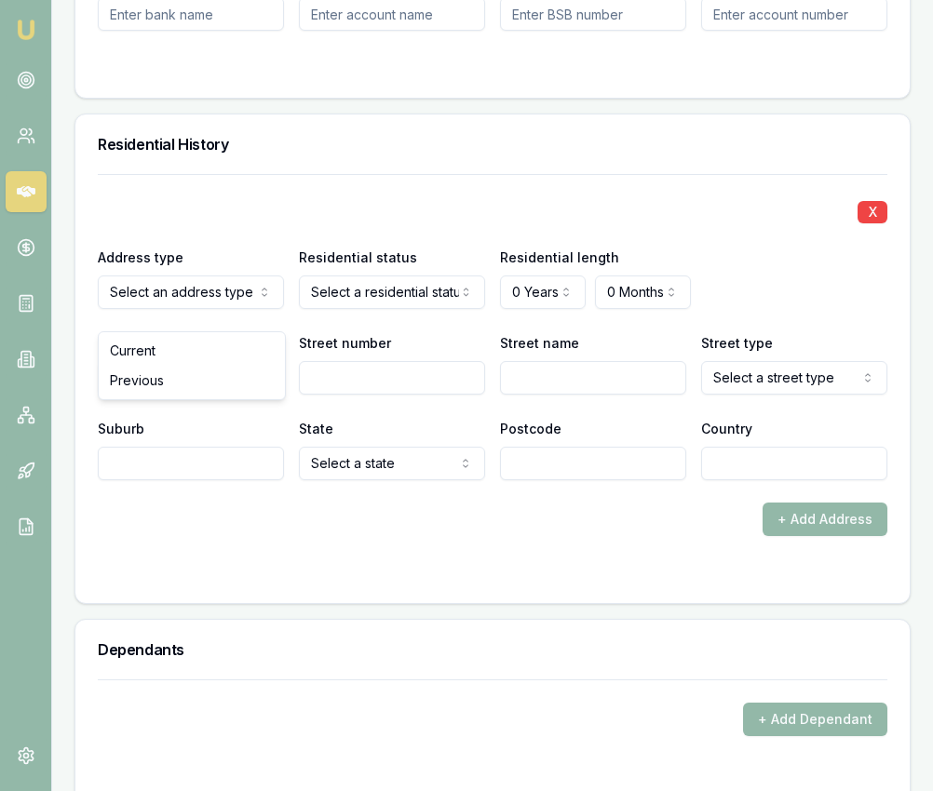
drag, startPoint x: 227, startPoint y: 350, endPoint x: 258, endPoint y: 350, distance: 30.7
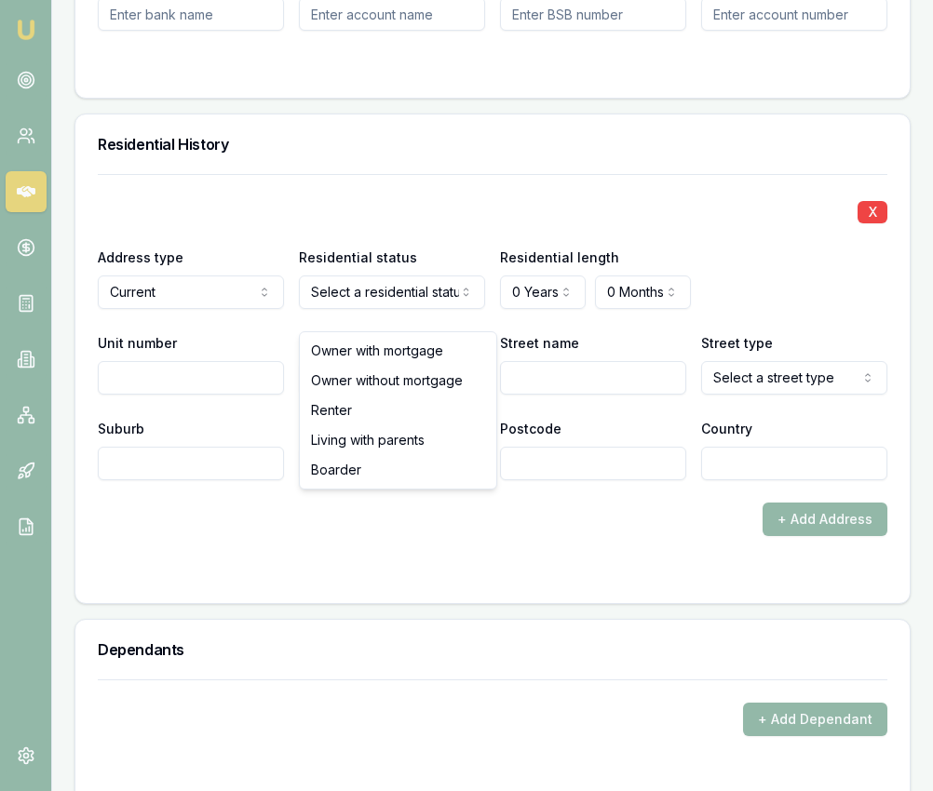
select select "LIVING_WITH_PARENTS"
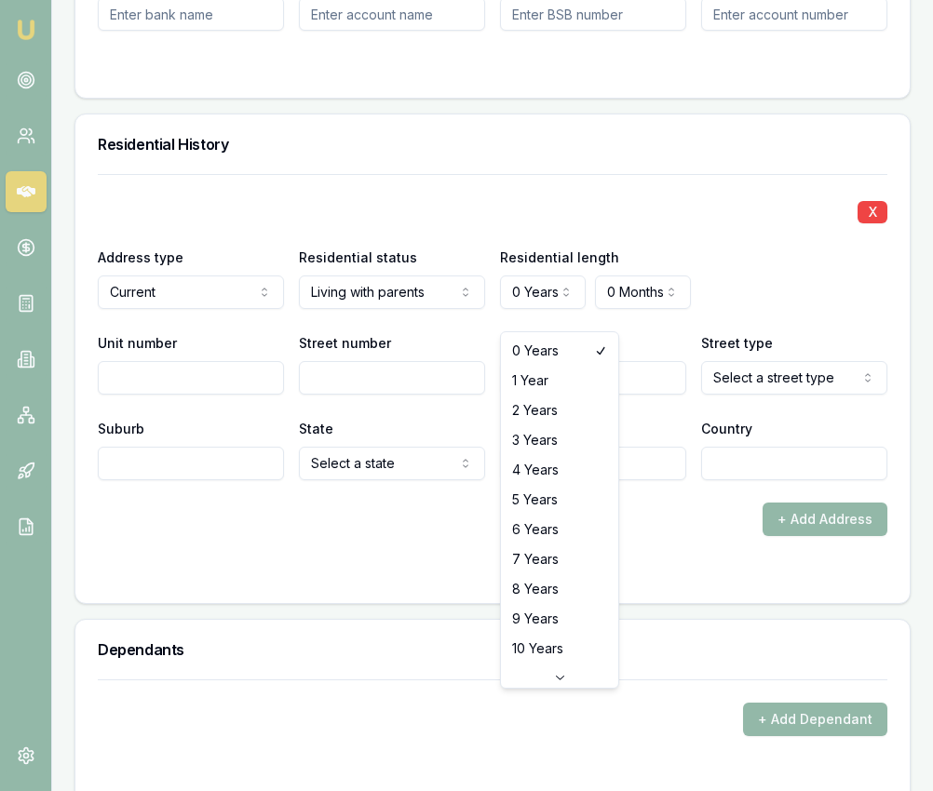
select select "8"
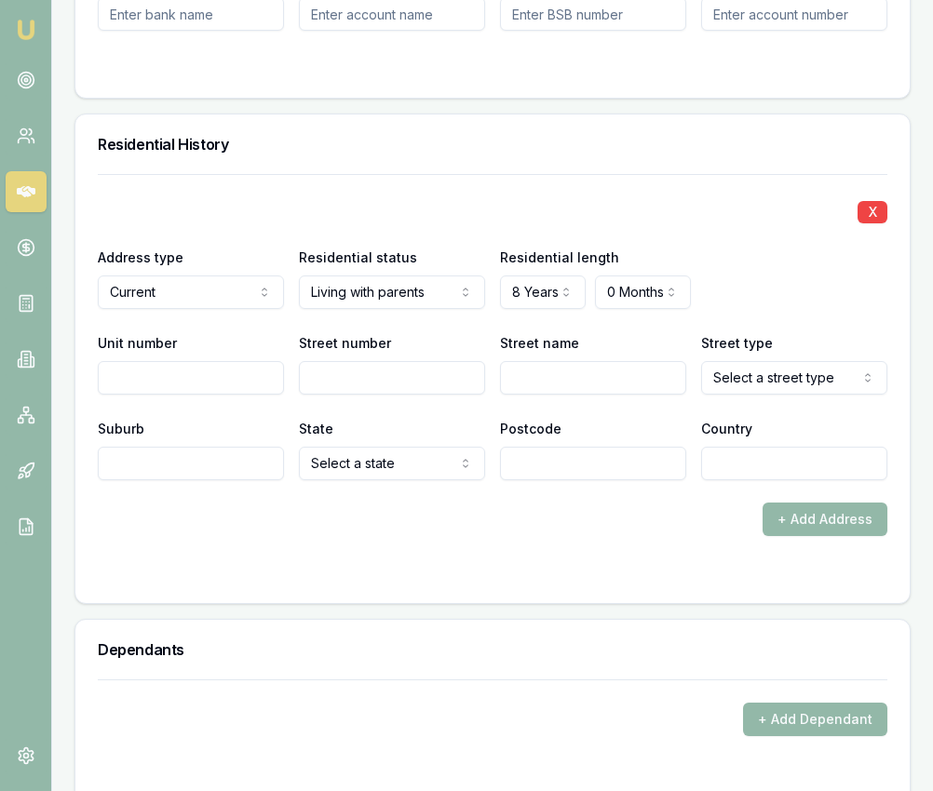
click at [350, 395] on input "Street number" at bounding box center [392, 378] width 186 height 34
type input "93"
type input "[GEOGRAPHIC_DATA]"
select select "Service"
click at [759, 417] on div "X Address type Current Current Previous Residential status Living with parents …" at bounding box center [492, 327] width 789 height 306
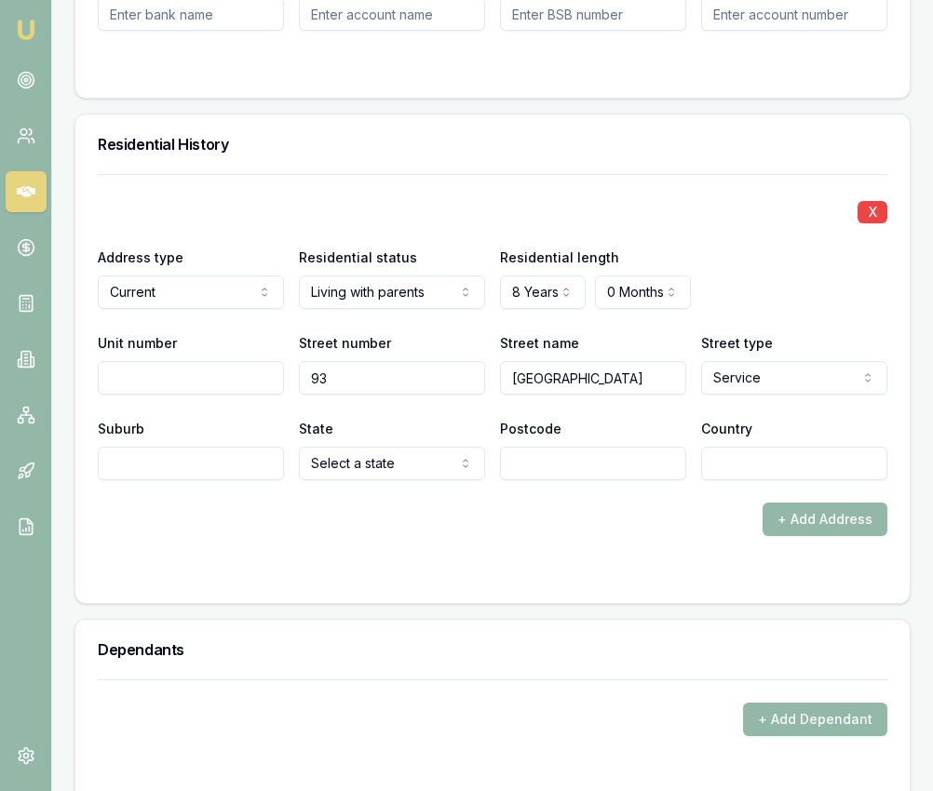
scroll to position [2285, 0]
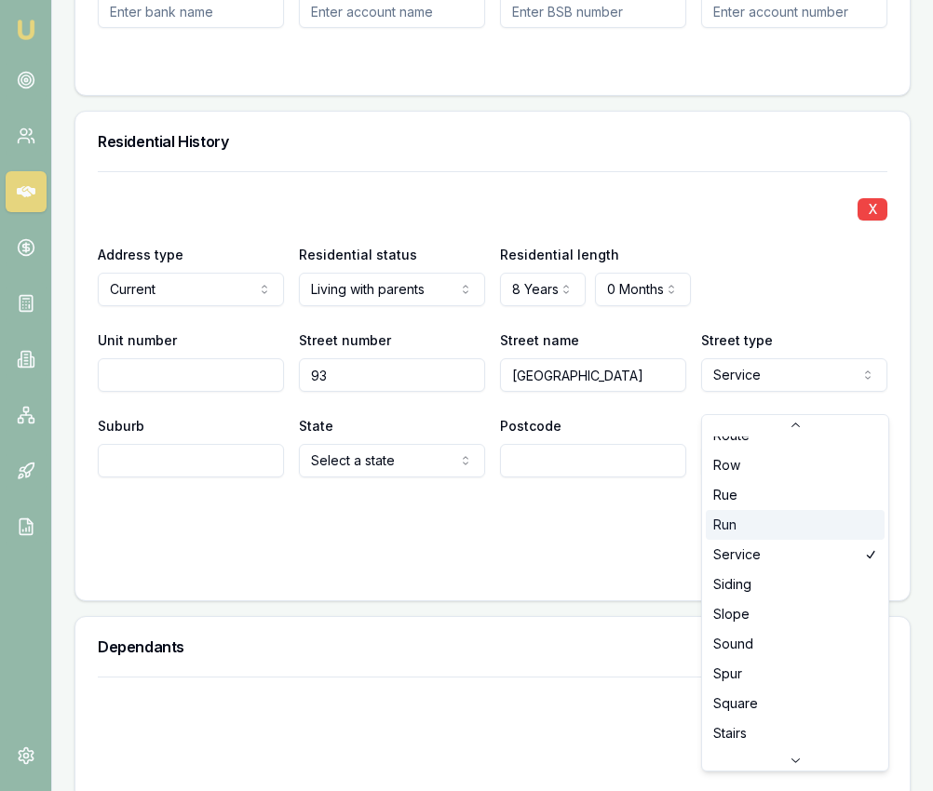
scroll to position [4788, 0]
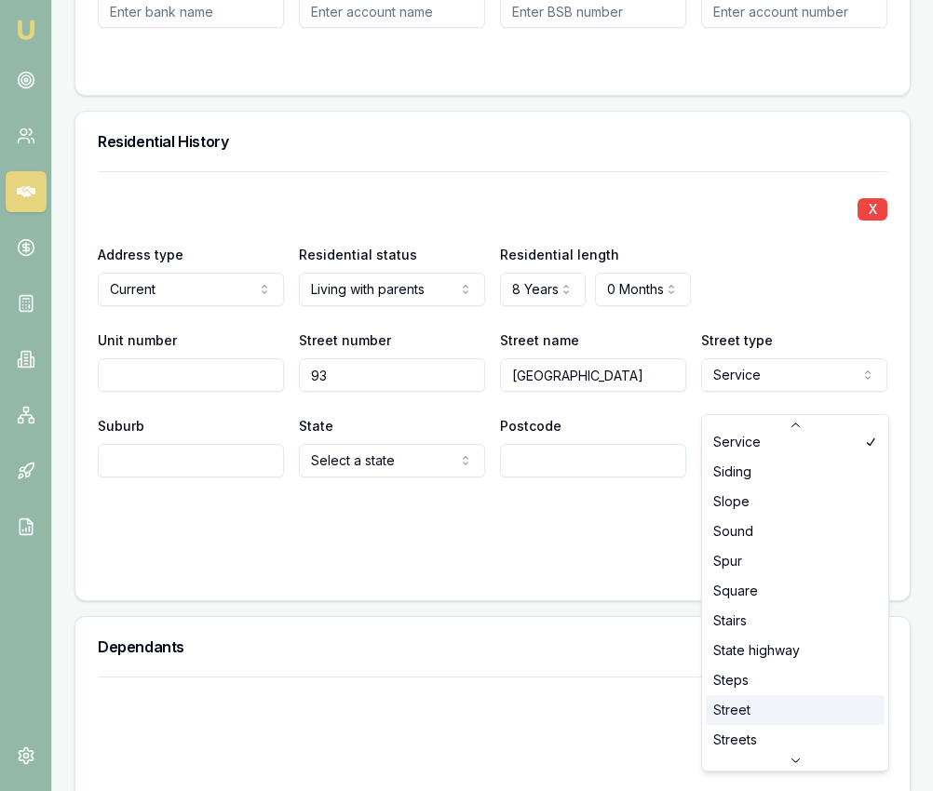
scroll to position [4854, 0]
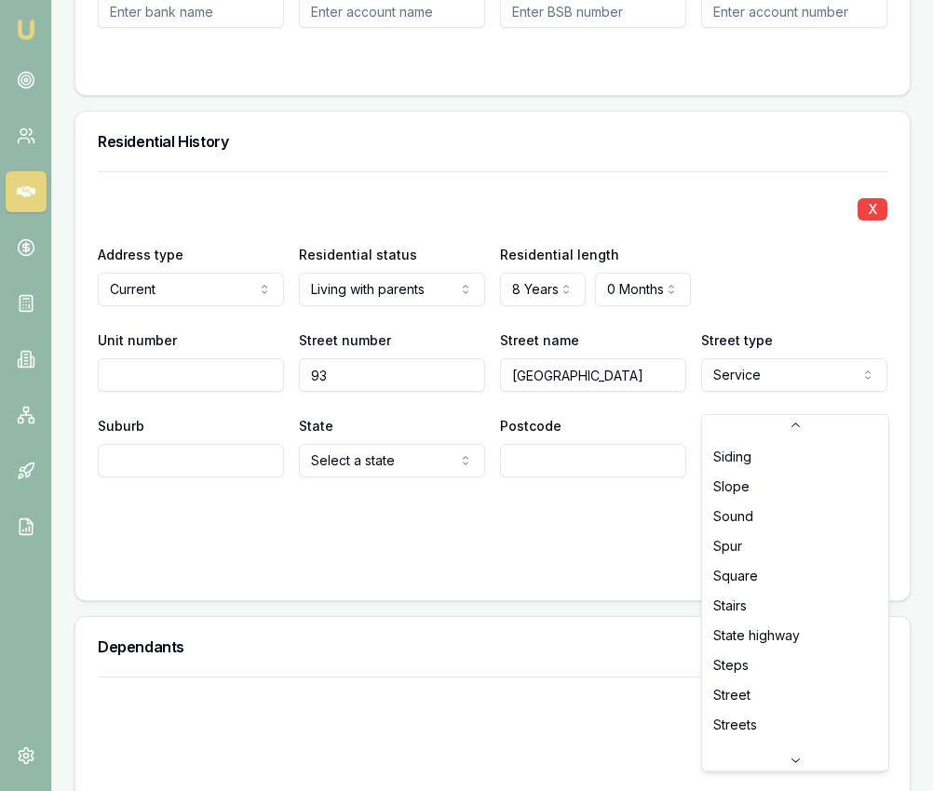
select select "Street"
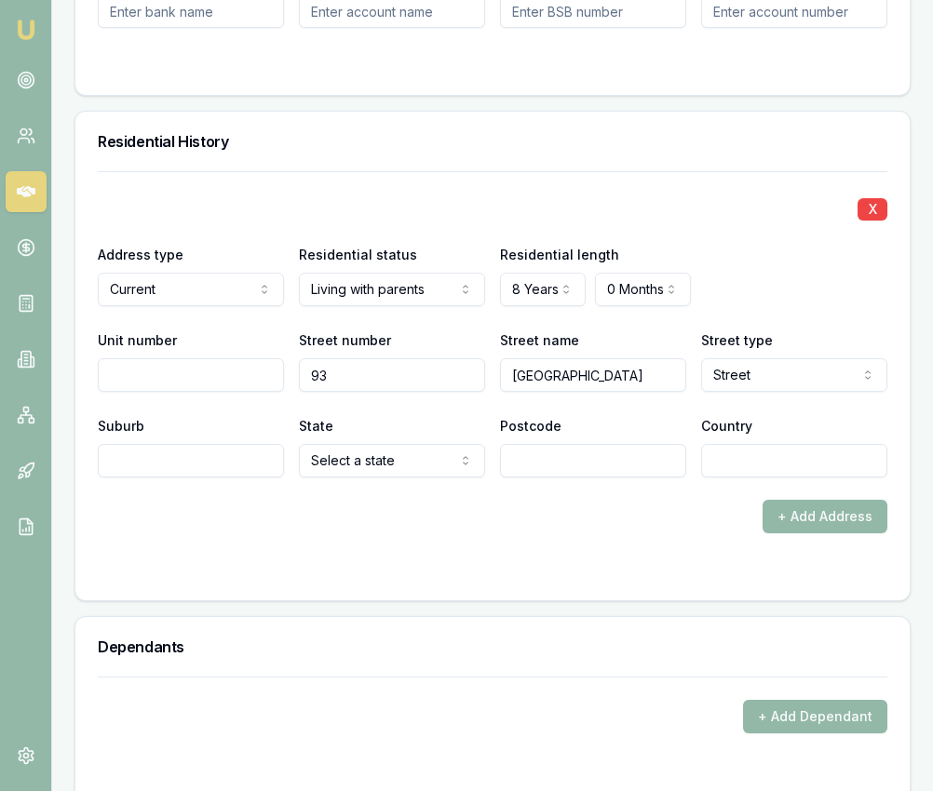
click at [242, 478] on input "Suburb" at bounding box center [191, 461] width 186 height 34
type input "Auburn"
type input "2144"
type input "[GEOGRAPHIC_DATA]"
click at [311, 625] on div "Personal Title * Mr Mr Mrs Miss Ms Dr Prof First name * [PERSON_NAME] Middle na…" at bounding box center [492, 625] width 836 height 4043
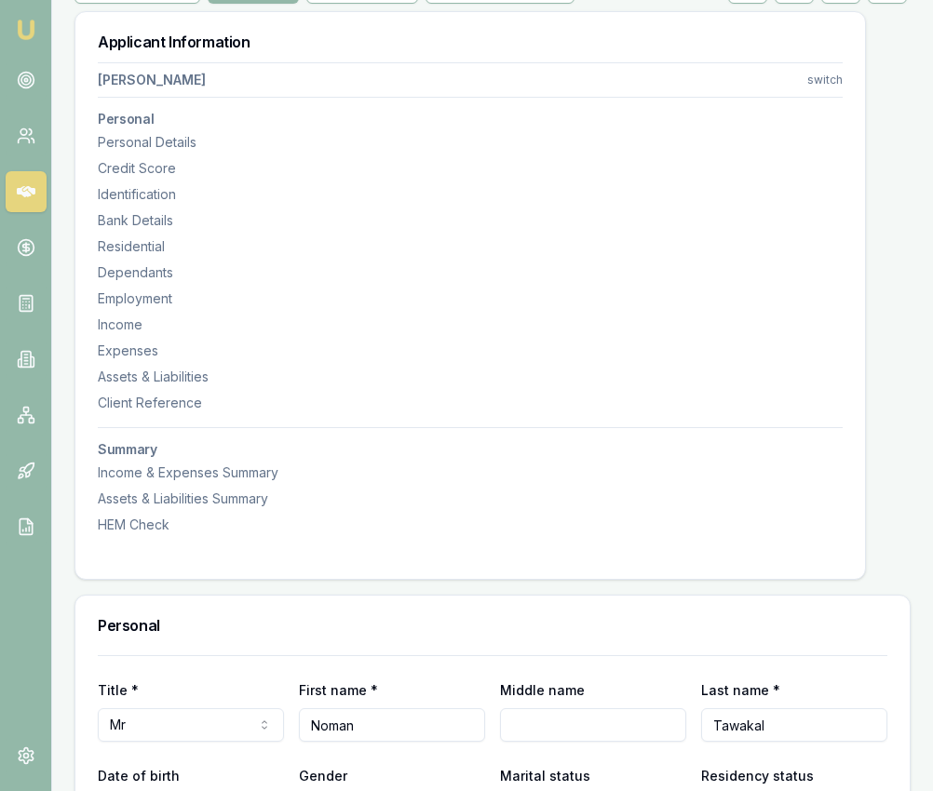
scroll to position [0, 0]
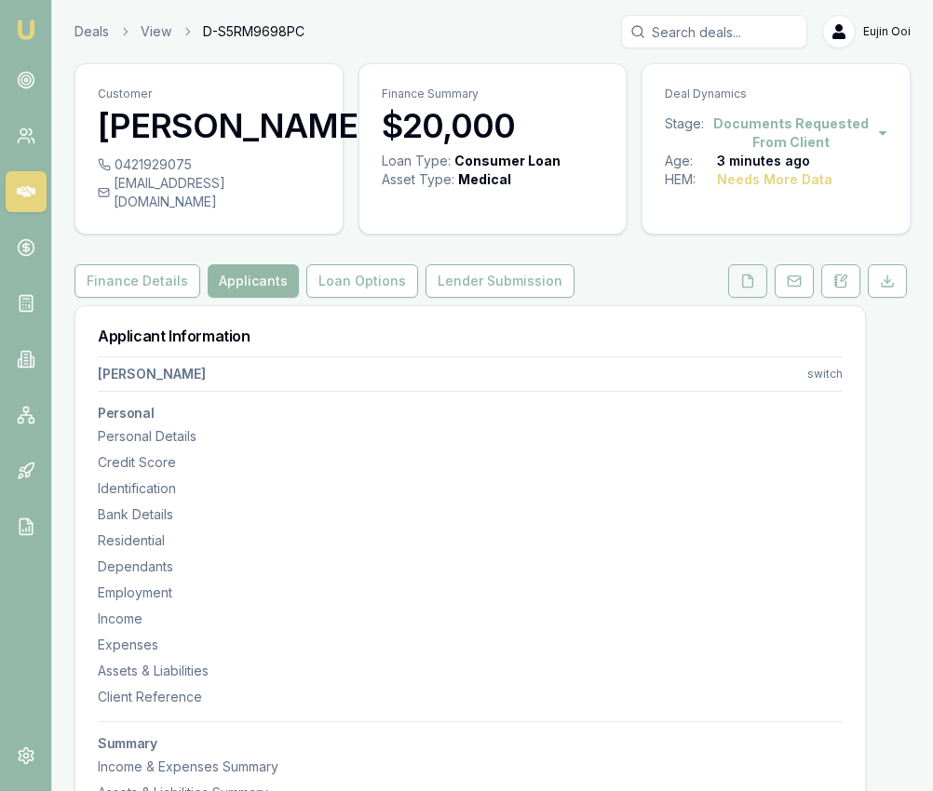
click at [737, 298] on button at bounding box center [747, 281] width 39 height 34
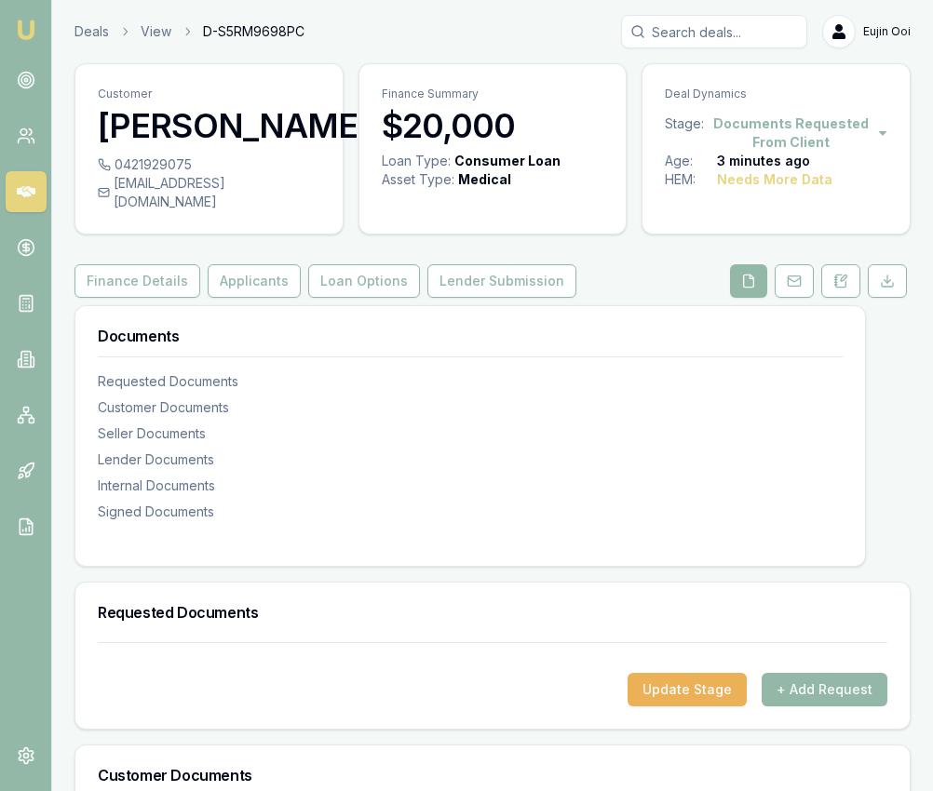
click at [676, 414] on nav "Requested Documents Customer Documents Seller Documents Lender Documents Intern…" at bounding box center [470, 435] width 745 height 172
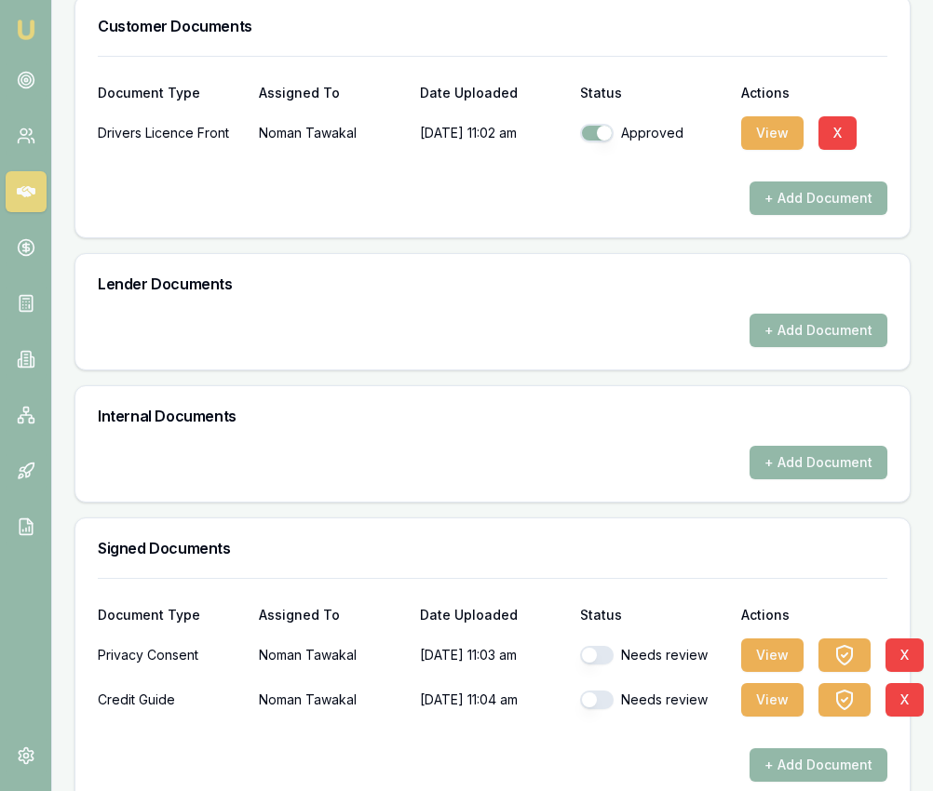
scroll to position [797, 0]
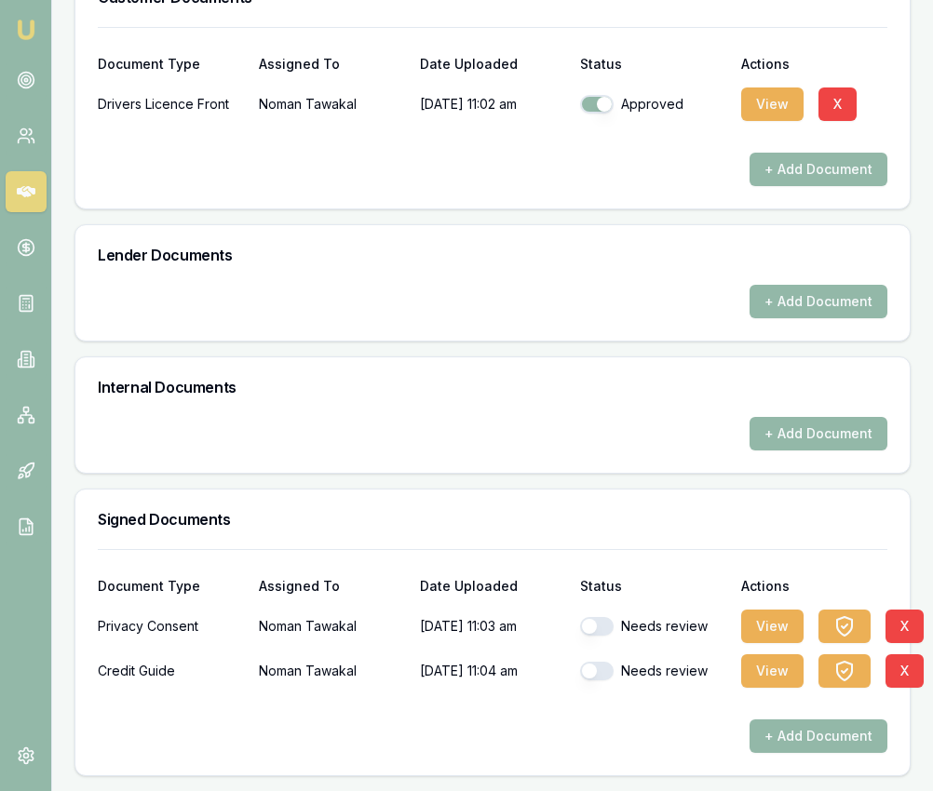
click at [600, 624] on button "button" at bounding box center [597, 626] width 34 height 19
checkbox input "true"
click at [606, 674] on button "button" at bounding box center [597, 671] width 34 height 19
checkbox input "true"
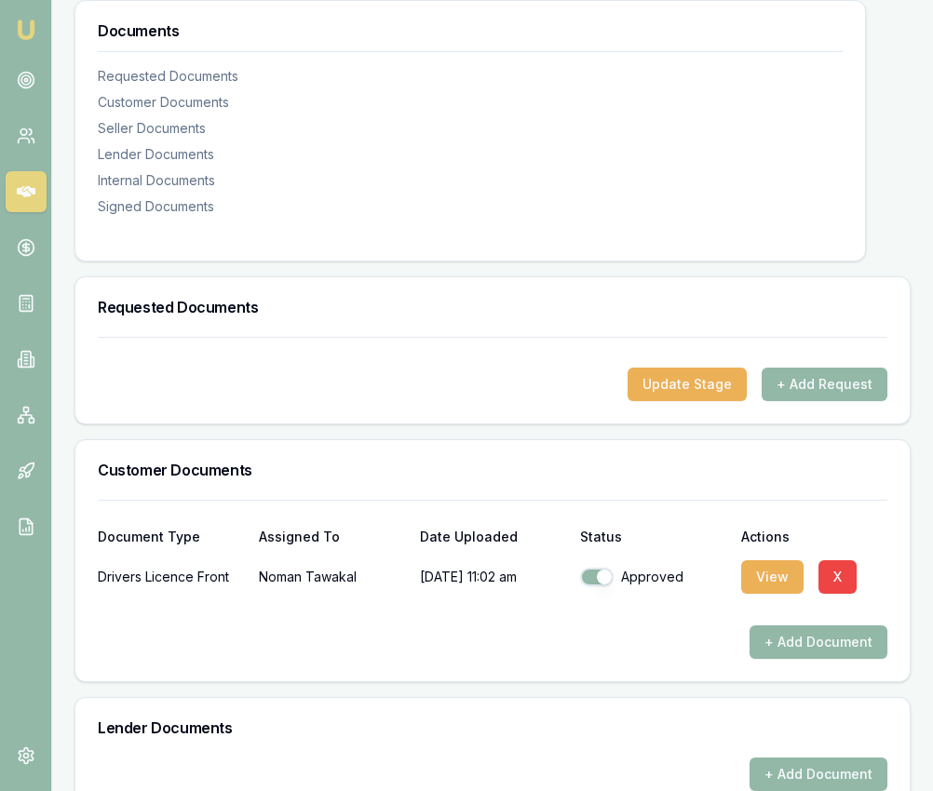
scroll to position [0, 0]
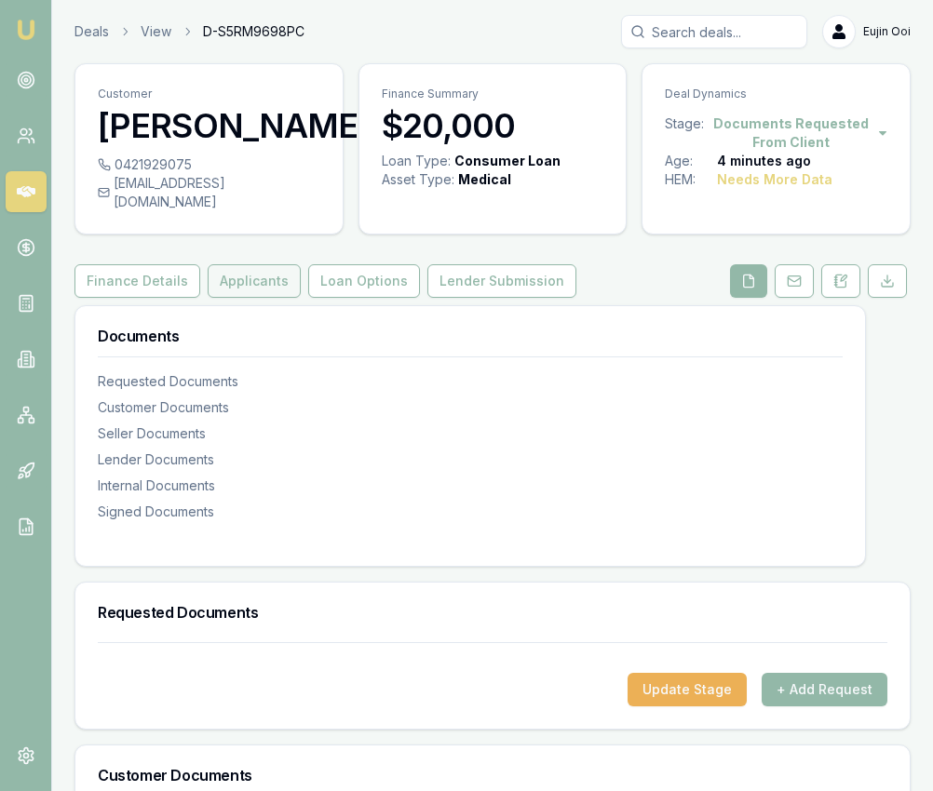
click at [263, 298] on button "Applicants" at bounding box center [254, 281] width 93 height 34
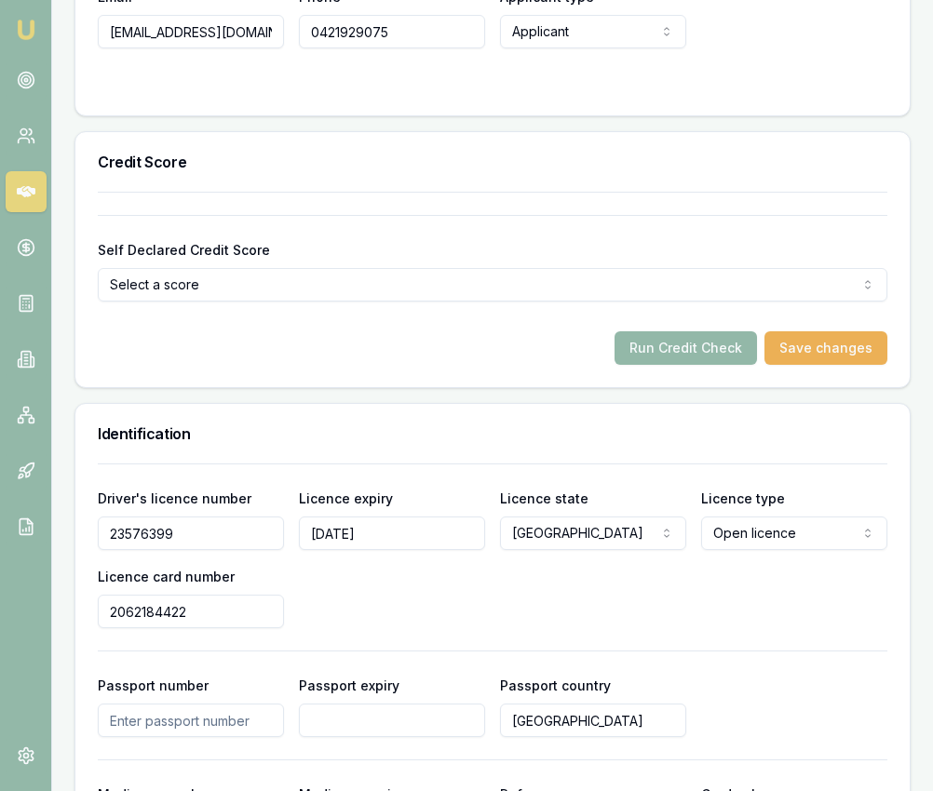
scroll to position [1153, 0]
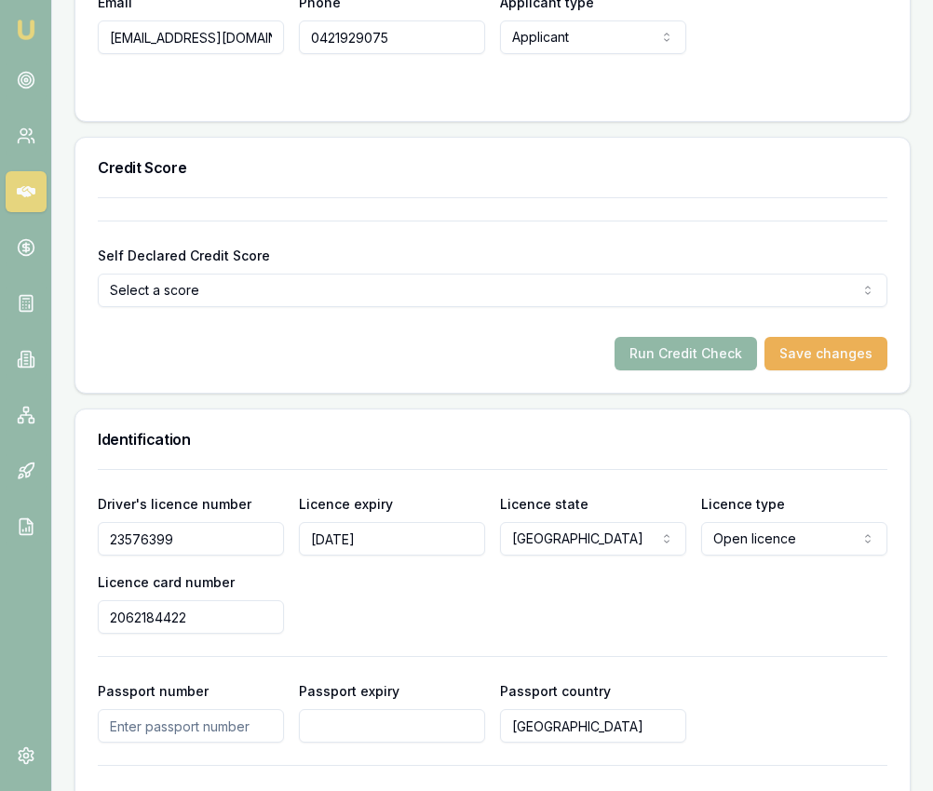
click at [643, 371] on button "Run Credit Check" at bounding box center [685, 354] width 142 height 34
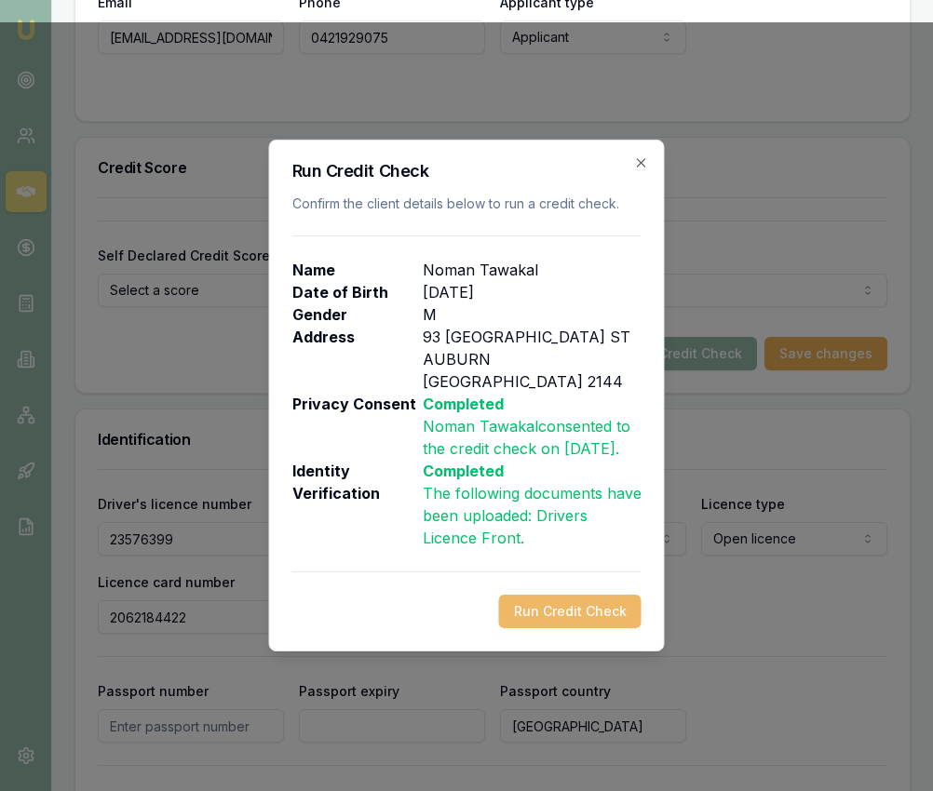
click at [539, 613] on button "Run Credit Check" at bounding box center [570, 612] width 142 height 34
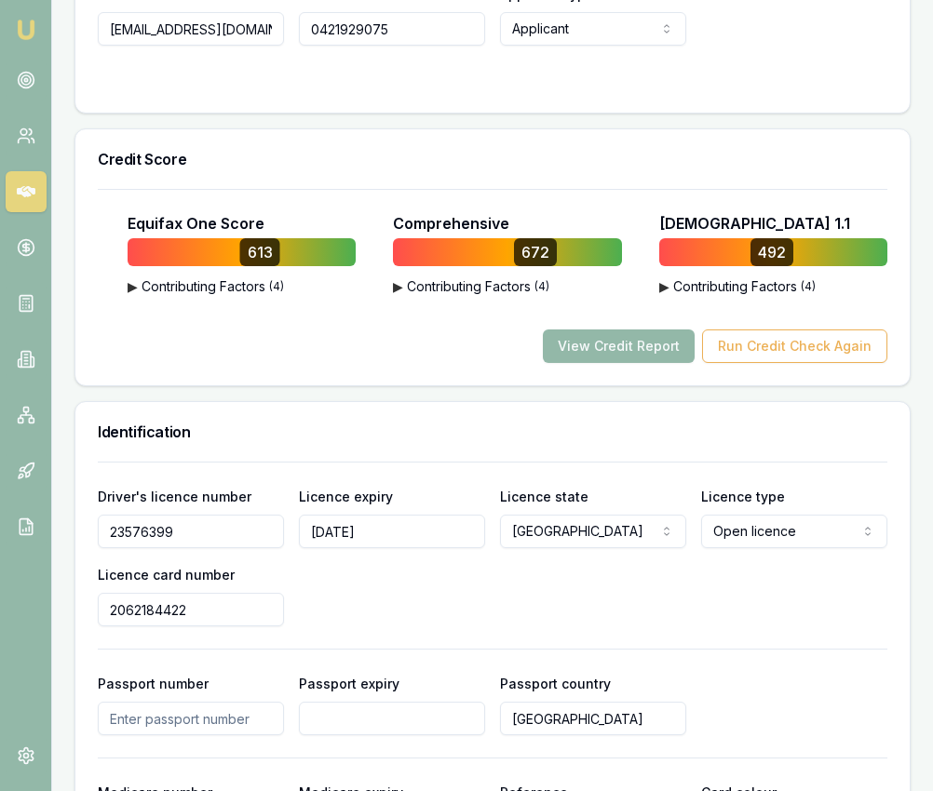
click at [615, 381] on div "Equifax One Score 613 ▶ Contributing Factors ( 4 ) Fewer Personal Loan Enquirie…" at bounding box center [492, 287] width 834 height 196
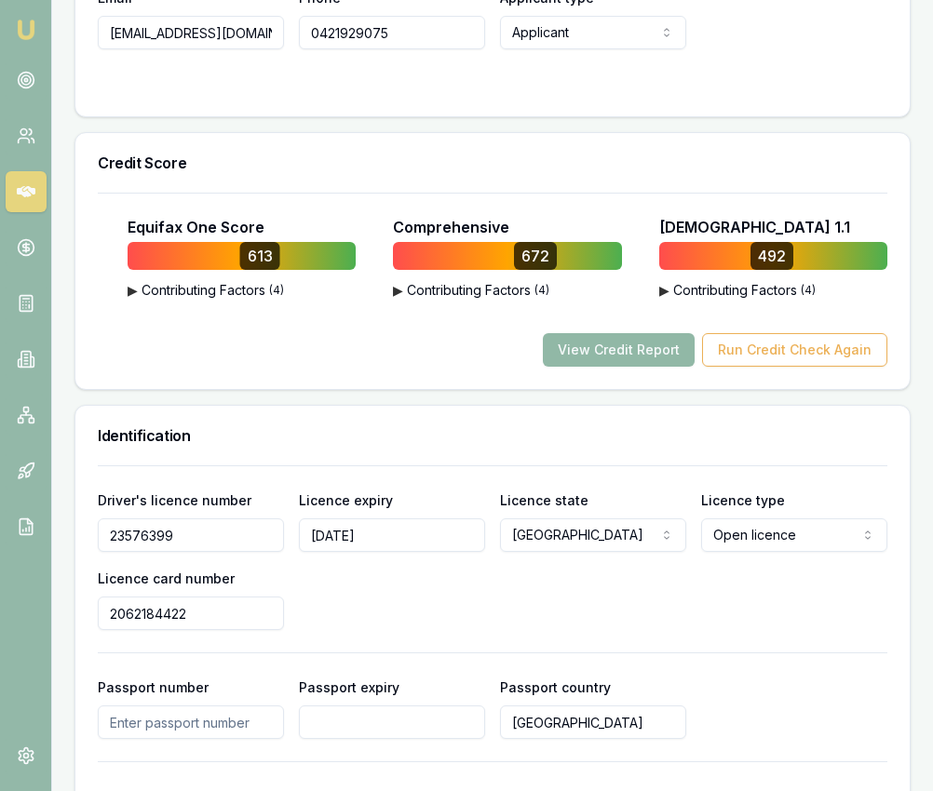
click at [615, 367] on button "View Credit Report" at bounding box center [619, 350] width 152 height 34
